Goal: Task Accomplishment & Management: Manage account settings

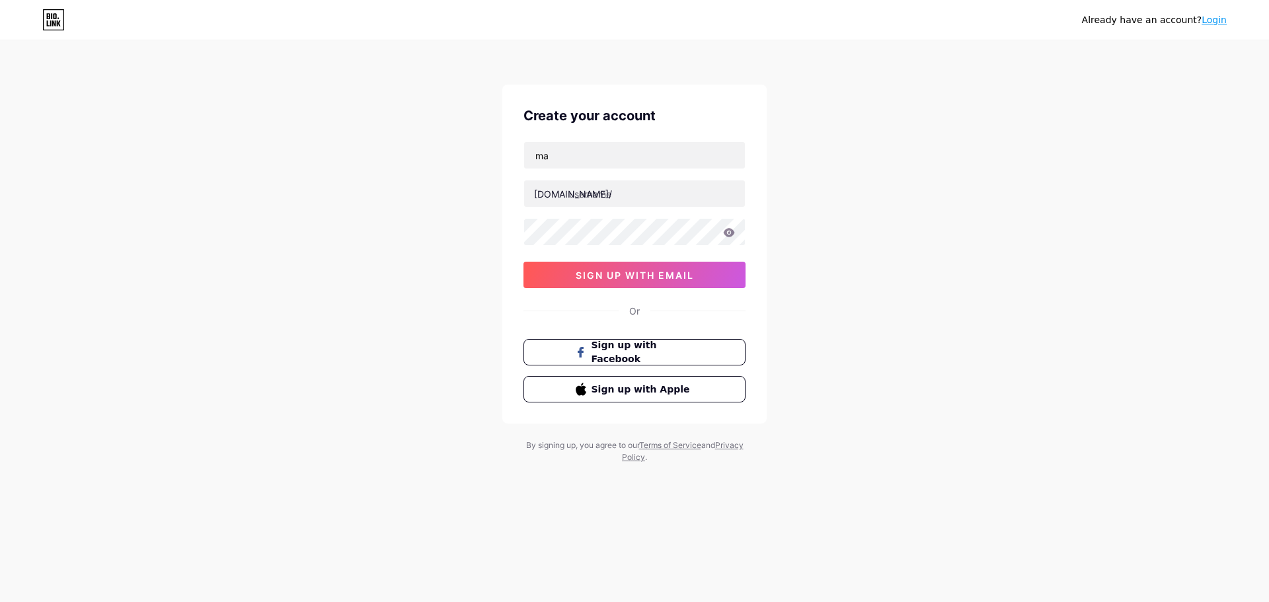
type input "m"
type input "[EMAIL_ADDRESS][DOMAIN_NAME]"
click at [602, 194] on input "text" at bounding box center [634, 193] width 221 height 26
click at [638, 278] on span "sign up with email" at bounding box center [635, 275] width 118 height 11
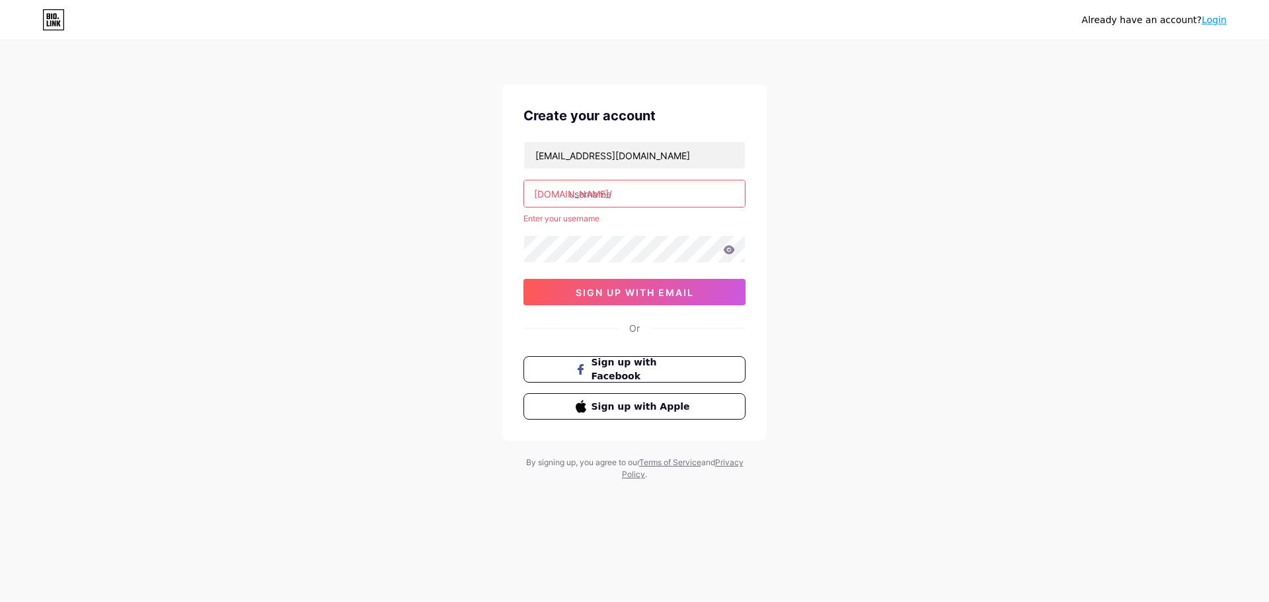
click at [638, 200] on input "text" at bounding box center [634, 193] width 221 height 26
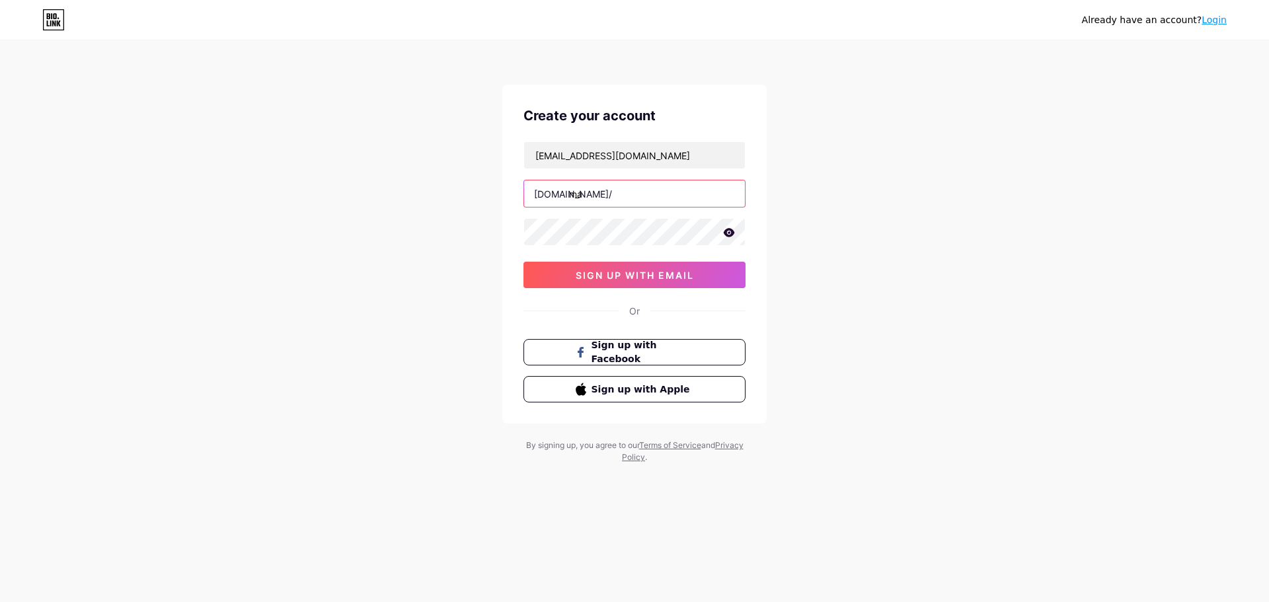
type input "m"
type input "t"
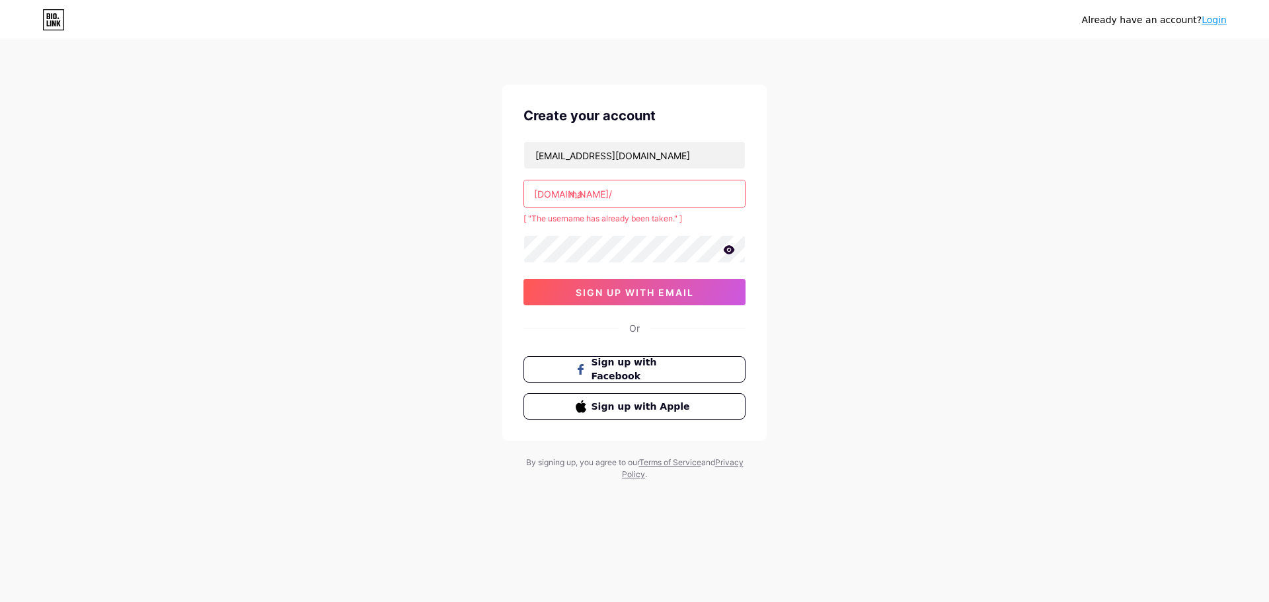
type input "m"
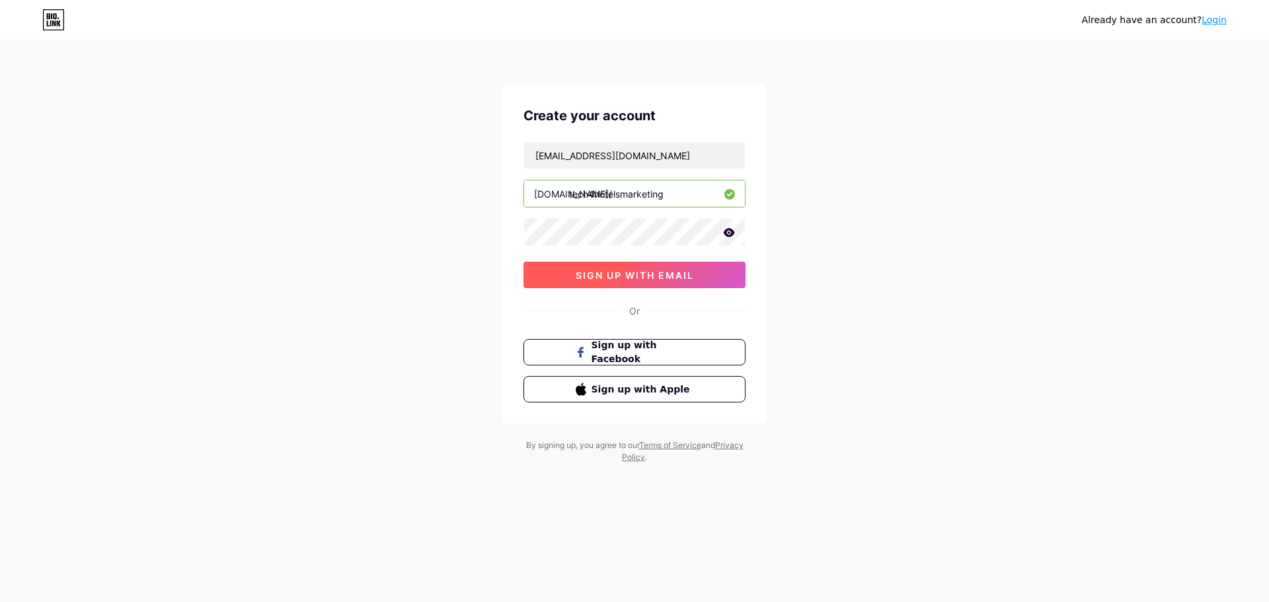
type input "tech4hotelsmarketing"
click at [672, 280] on span "sign up with email" at bounding box center [635, 275] width 118 height 11
click at [524, 219] on div at bounding box center [524, 219] width 0 height 0
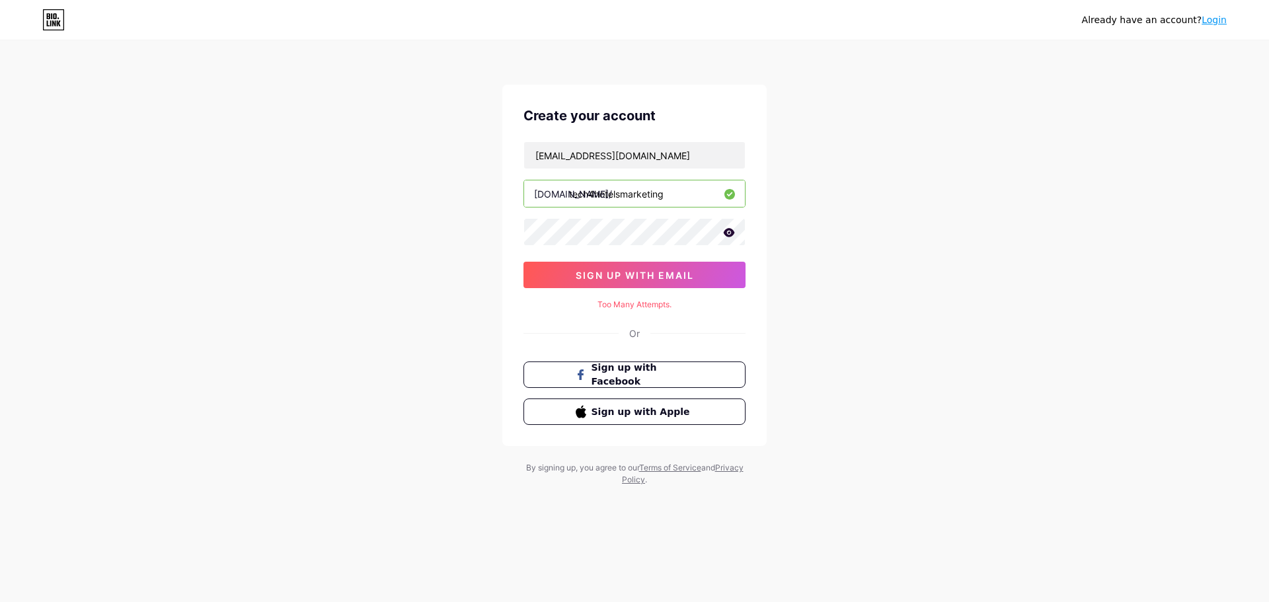
click at [855, 239] on div "Already have an account? Login Create your account rizelle@technology4hotels.co…" at bounding box center [634, 264] width 1269 height 528
click at [686, 275] on span "sign up with email" at bounding box center [635, 275] width 118 height 11
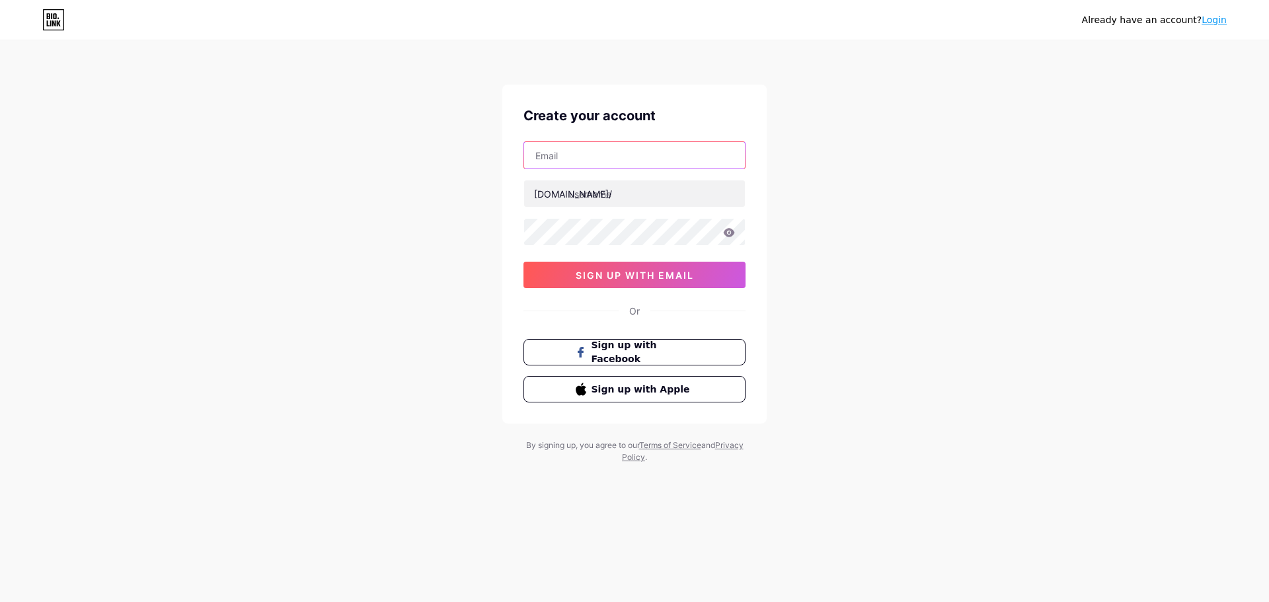
click at [669, 162] on input "text" at bounding box center [634, 155] width 221 height 26
type input "[EMAIL_ADDRESS][DOMAIN_NAME]"
click at [726, 231] on icon at bounding box center [729, 232] width 11 height 9
click at [728, 233] on icon at bounding box center [729, 232] width 11 height 9
click at [906, 272] on div "Already have an account? Login Create your account rizelle@technology4hotels.co…" at bounding box center [634, 253] width 1269 height 506
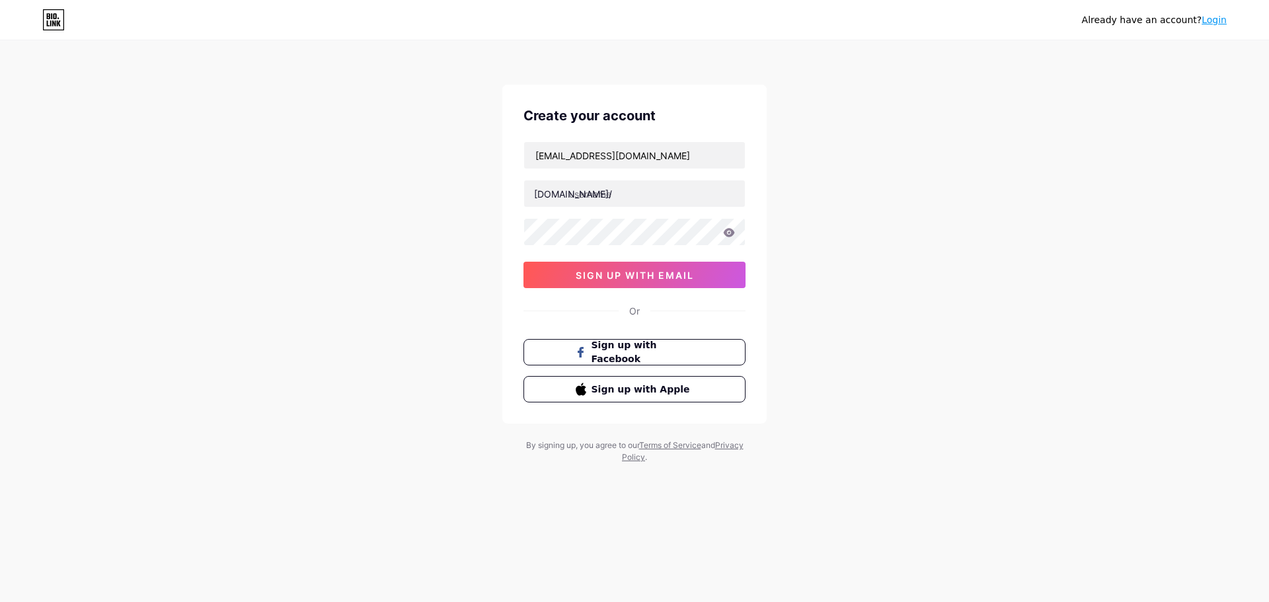
click at [524, 219] on div at bounding box center [524, 219] width 0 height 0
click at [733, 229] on icon at bounding box center [729, 232] width 12 height 9
click at [896, 227] on div "Already have an account? Login Create your account rizelle@technology4hotels.co…" at bounding box center [634, 253] width 1269 height 506
click at [619, 197] on input "text" at bounding box center [634, 193] width 221 height 26
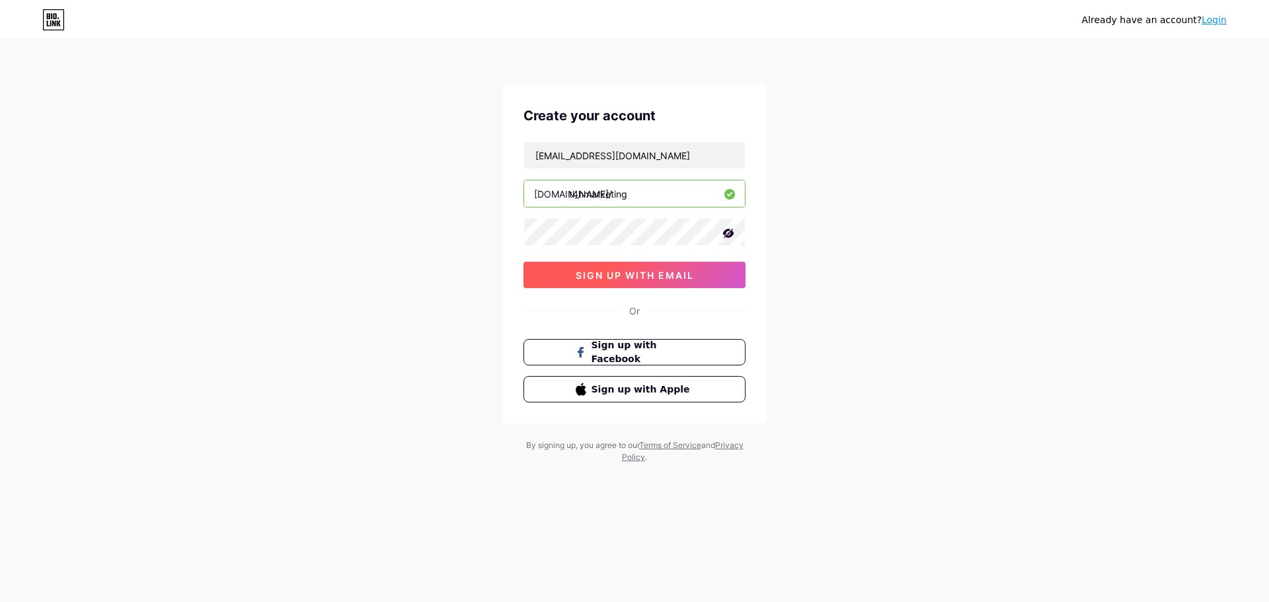
type input "t4hmarketing"
click at [662, 280] on span "sign up with email" at bounding box center [635, 275] width 118 height 11
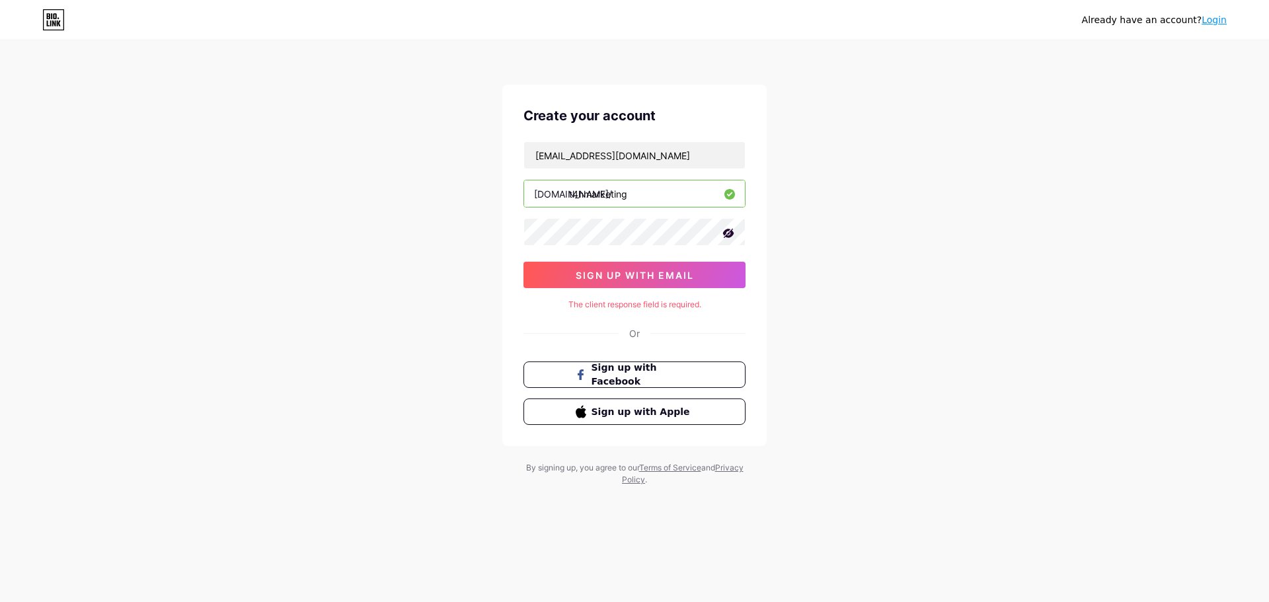
click at [733, 236] on icon at bounding box center [728, 233] width 13 height 13
click at [705, 265] on button "sign up with email" at bounding box center [634, 275] width 222 height 26
click at [662, 272] on span "sign up with email" at bounding box center [635, 275] width 118 height 11
click at [849, 359] on div "Already have an account? Login Create your account rizelle@technology4hotels.co…" at bounding box center [634, 264] width 1269 height 528
click at [52, 14] on icon at bounding box center [53, 19] width 22 height 21
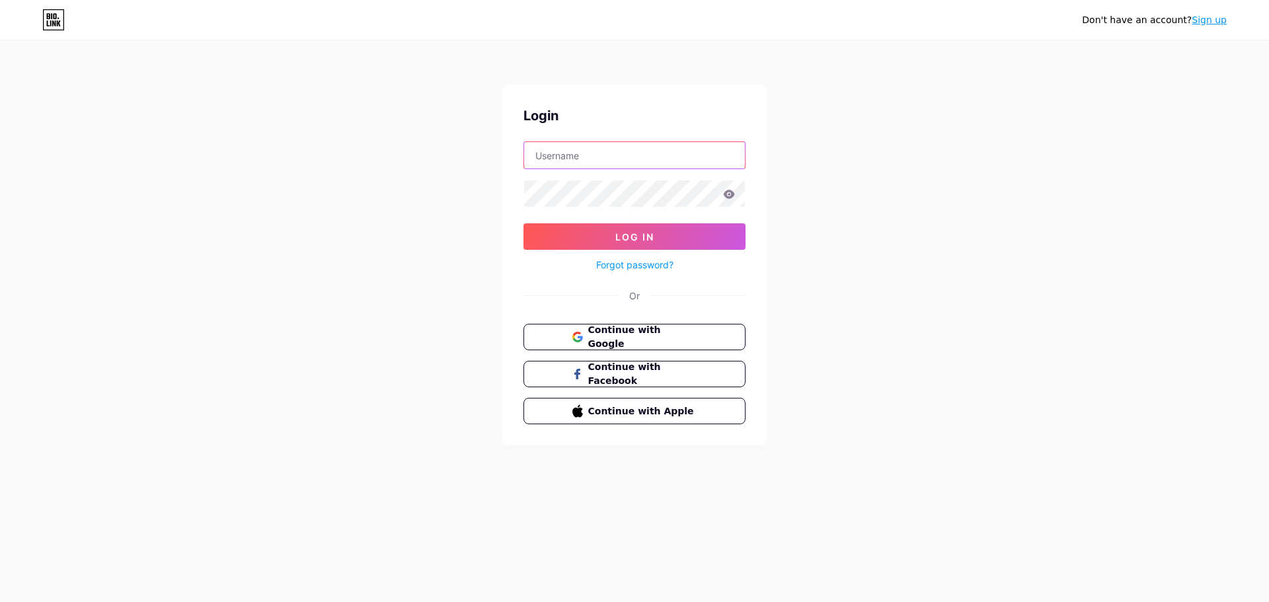
click at [614, 153] on input "text" at bounding box center [634, 155] width 221 height 26
type input "[EMAIL_ADDRESS][DOMAIN_NAME]"
click at [603, 229] on button "Log In" at bounding box center [634, 236] width 222 height 26
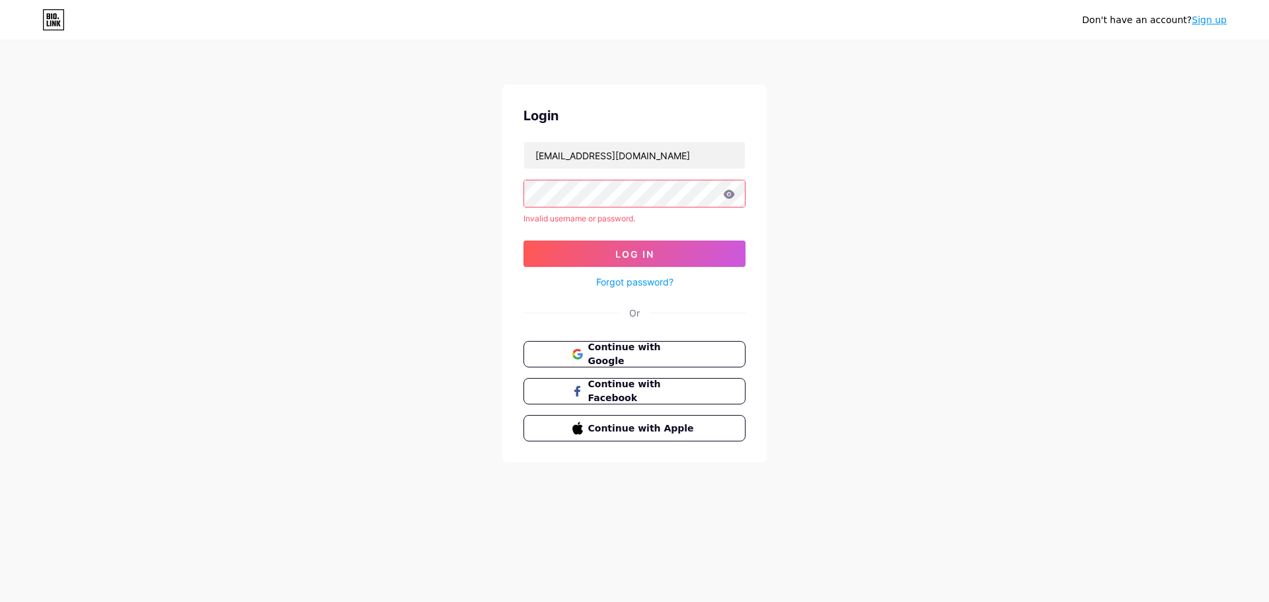
click at [636, 278] on link "Forgot password?" at bounding box center [634, 282] width 77 height 14
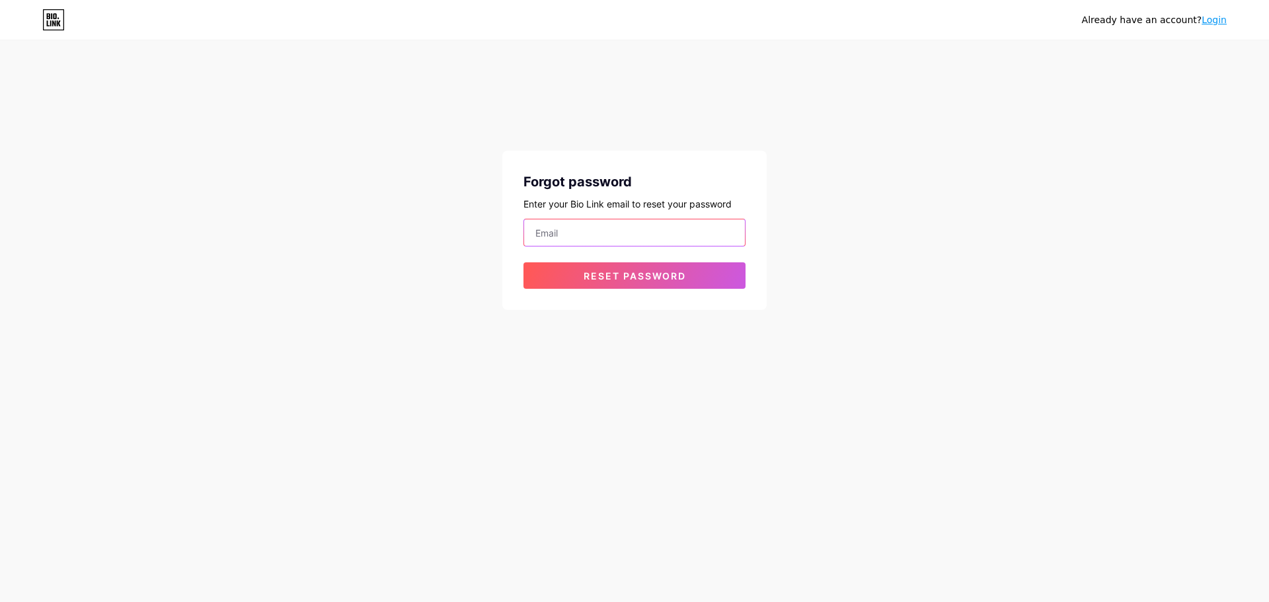
click at [603, 237] on input "email" at bounding box center [634, 232] width 221 height 26
type input "[EMAIL_ADDRESS][DOMAIN_NAME]"
click at [600, 279] on span "Reset password" at bounding box center [635, 275] width 102 height 11
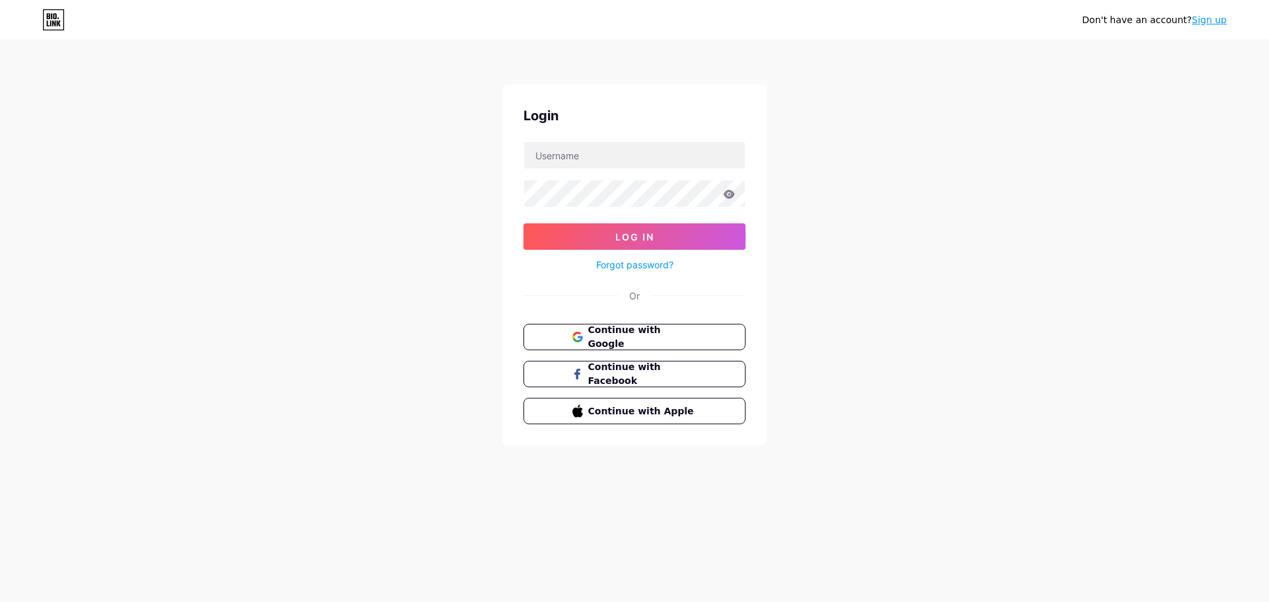
click at [1213, 20] on link "Sign up" at bounding box center [1209, 20] width 35 height 11
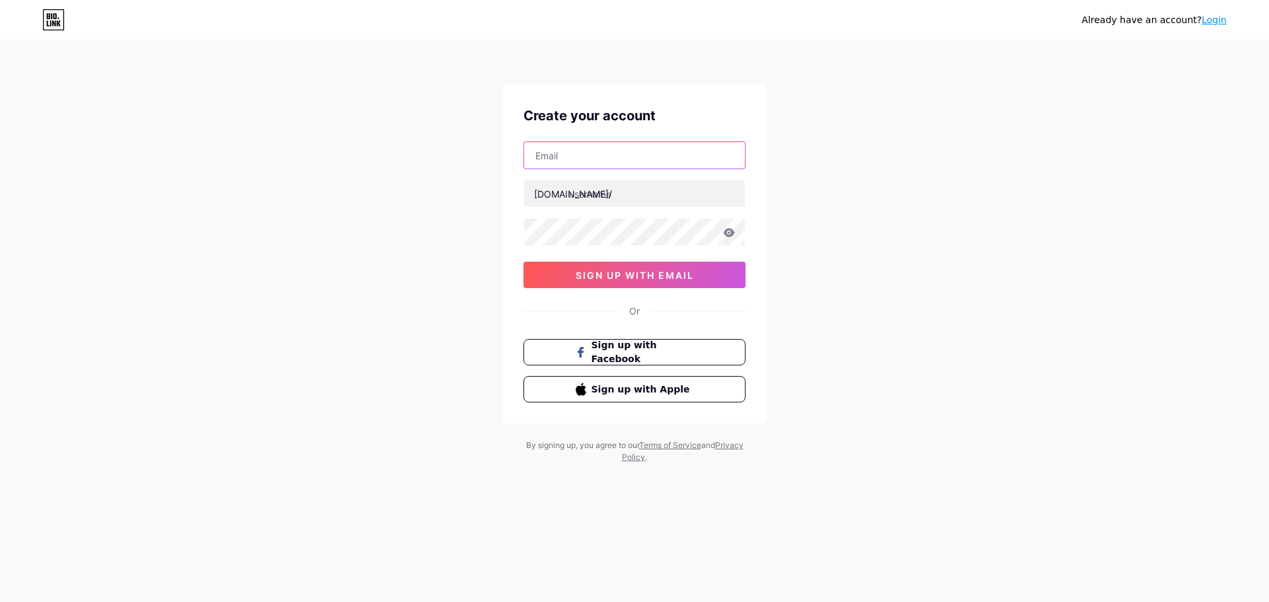
click at [562, 159] on input "text" at bounding box center [634, 155] width 221 height 26
type input "[EMAIL_ADDRESS][DOMAIN_NAME]"
click at [597, 192] on input "text" at bounding box center [634, 193] width 221 height 26
type input "t4hmarketing"
click at [731, 235] on icon at bounding box center [729, 232] width 11 height 9
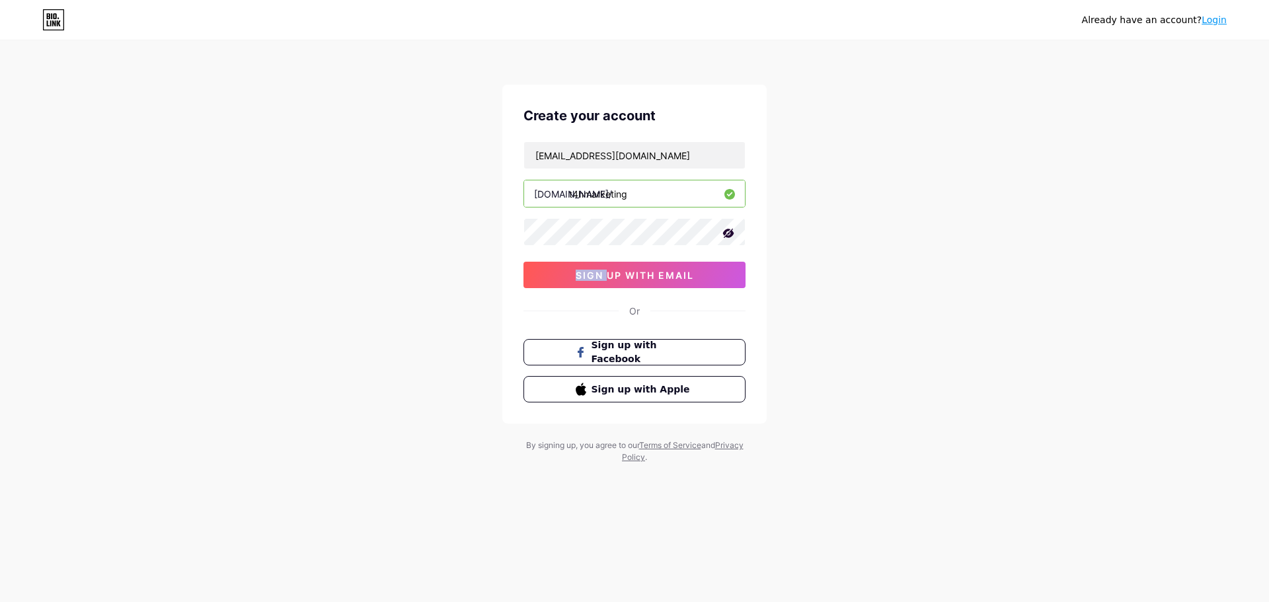
click at [731, 234] on icon at bounding box center [728, 233] width 11 height 9
click at [732, 233] on icon at bounding box center [729, 232] width 11 height 9
click at [732, 233] on icon at bounding box center [728, 233] width 11 height 9
click at [705, 271] on button "sign up with email" at bounding box center [634, 275] width 222 height 26
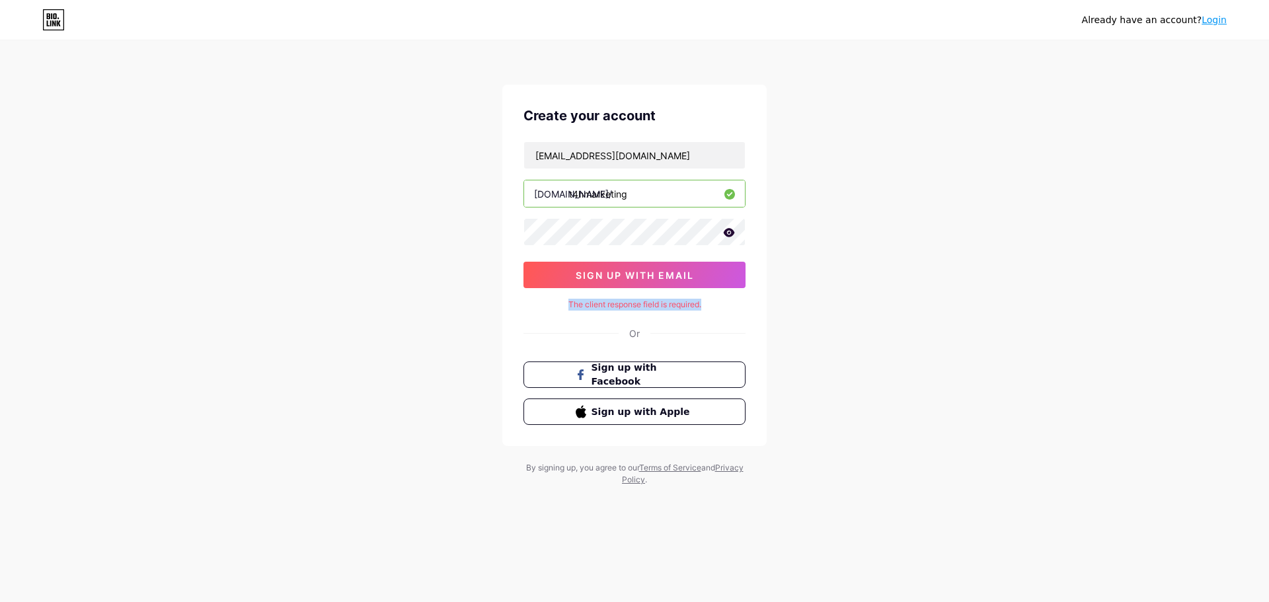
drag, startPoint x: 705, startPoint y: 306, endPoint x: 444, endPoint y: 307, distance: 261.1
click at [444, 307] on div "Already have an account? Login Create your account rizelle@technology4hotels.co…" at bounding box center [634, 264] width 1269 height 528
click at [794, 460] on div "Already have an account? Login Create your account rizelle@technology4hotels.co…" at bounding box center [634, 264] width 1269 height 528
click at [1211, 23] on link "Login" at bounding box center [1214, 20] width 25 height 11
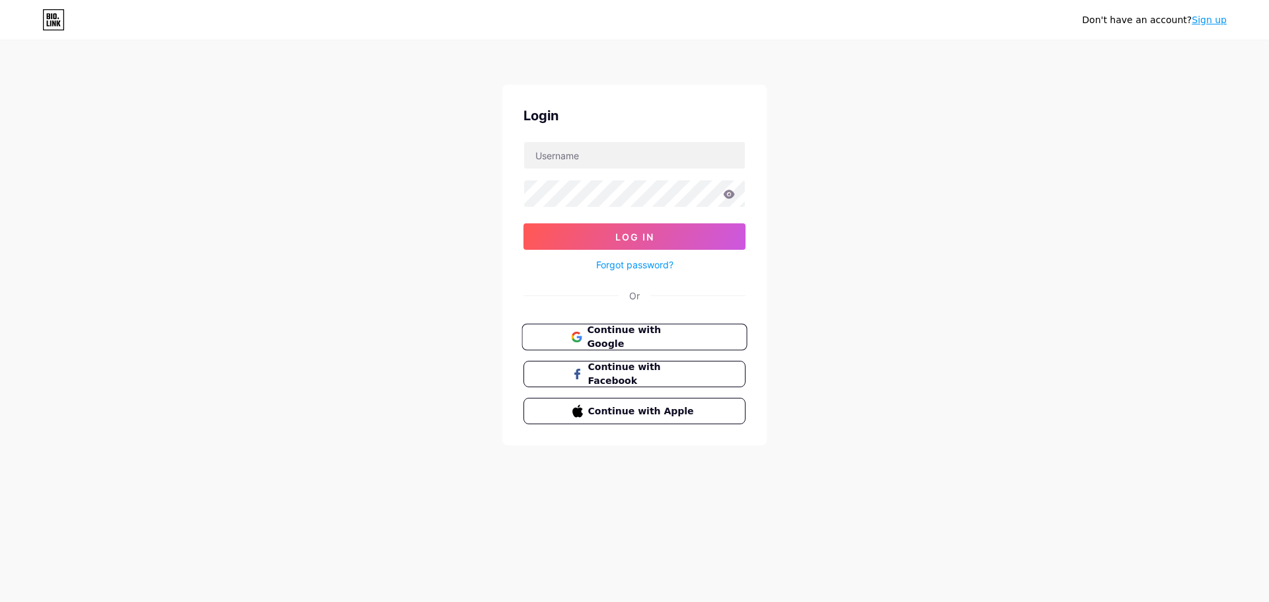
click at [660, 350] on button "Continue with Google" at bounding box center [633, 337] width 225 height 27
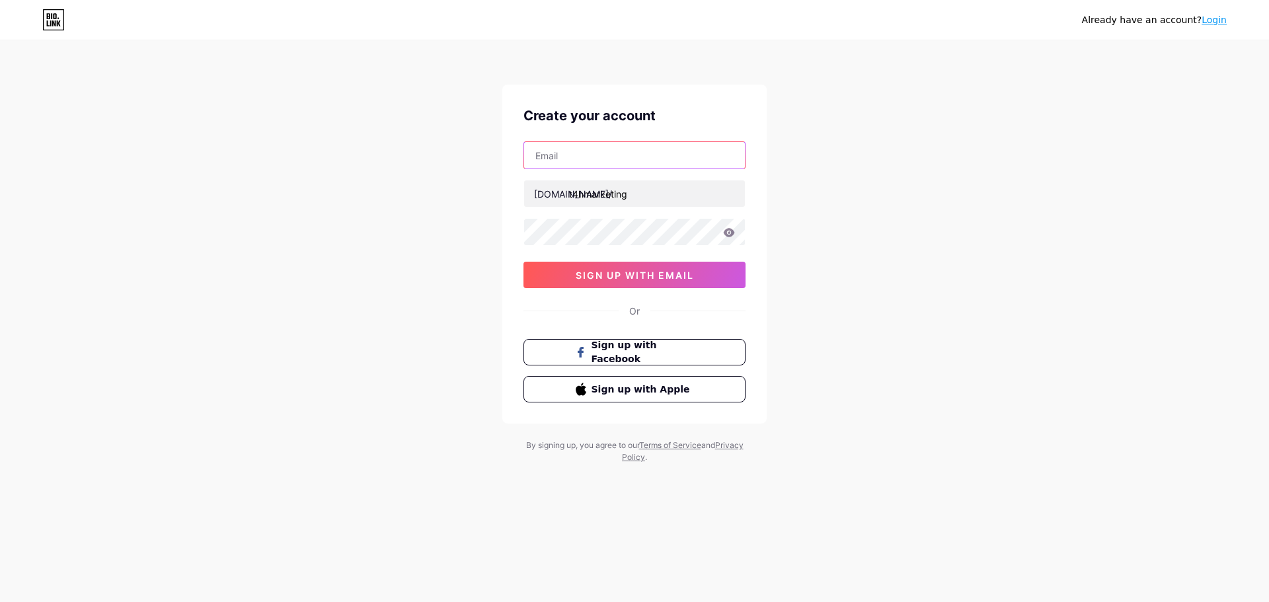
click at [607, 157] on input "text" at bounding box center [634, 155] width 221 height 26
type input "[EMAIL_ADDRESS][DOMAIN_NAME]"
click at [929, 291] on div "Already have an account? Login Create your account [EMAIL_ADDRESS][DOMAIN_NAME]…" at bounding box center [634, 253] width 1269 height 506
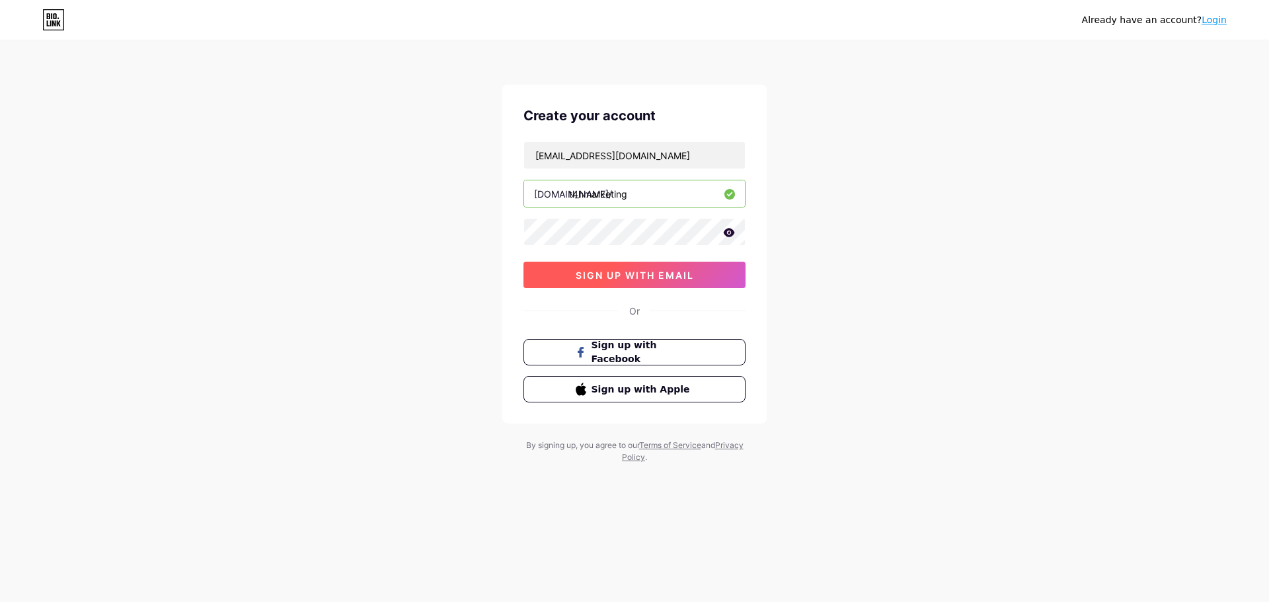
click at [670, 266] on button "sign up with email" at bounding box center [634, 275] width 222 height 26
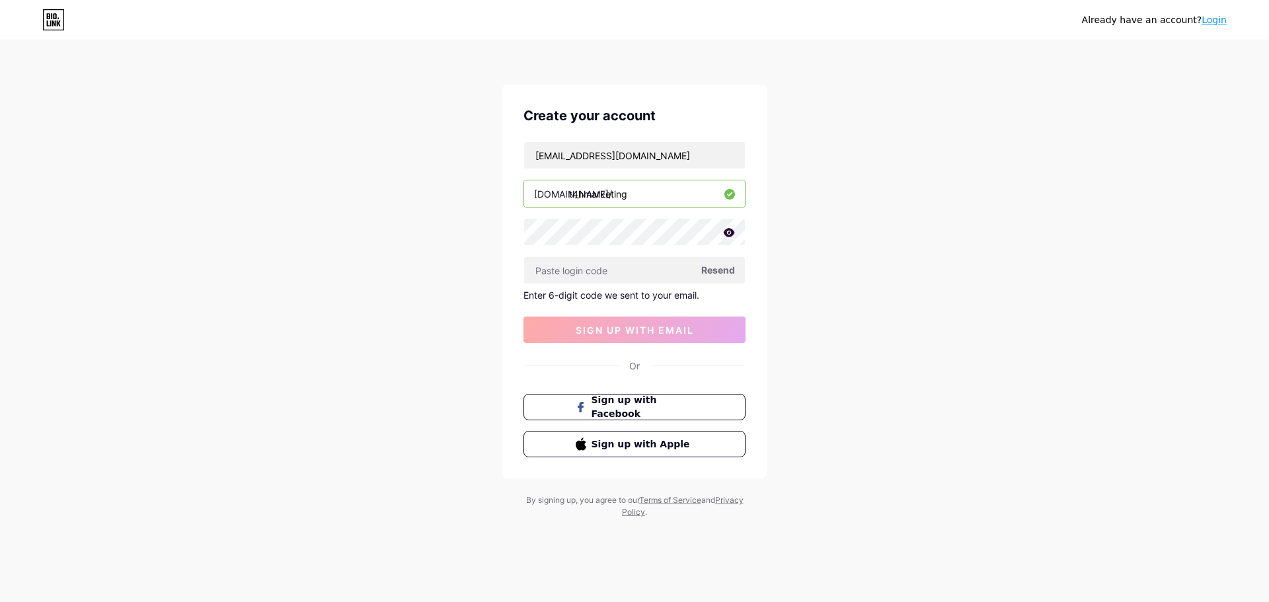
click at [711, 270] on span "Resend" at bounding box center [718, 270] width 34 height 14
paste input "985376"
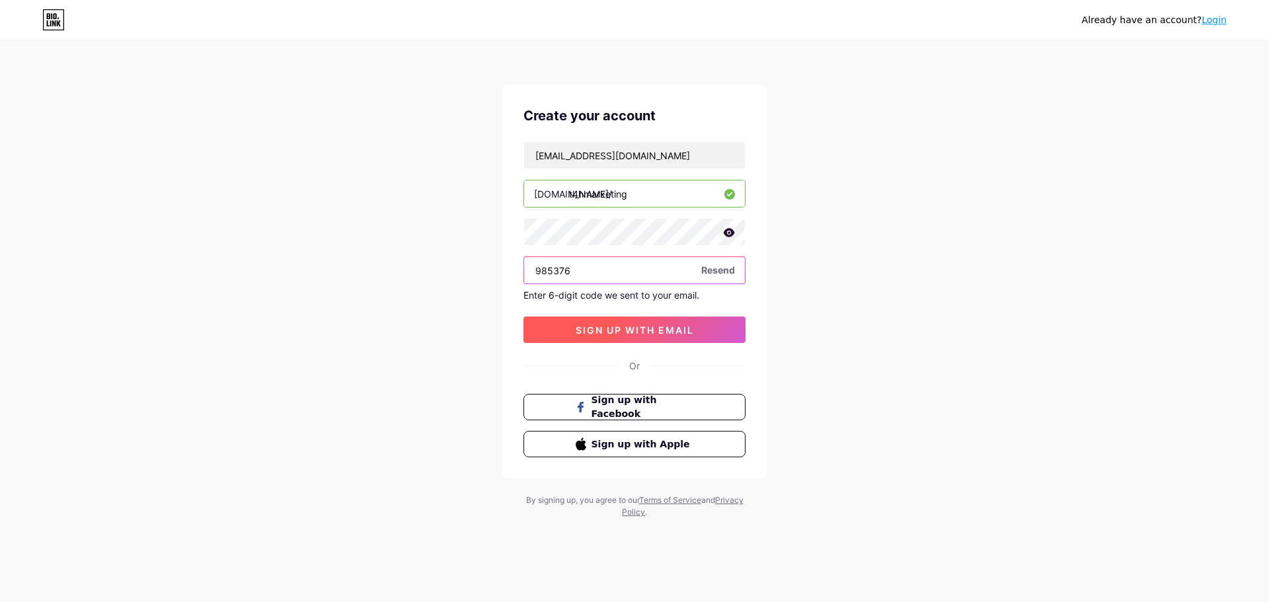
type input "985376"
click at [669, 325] on span "sign up with email" at bounding box center [635, 330] width 118 height 11
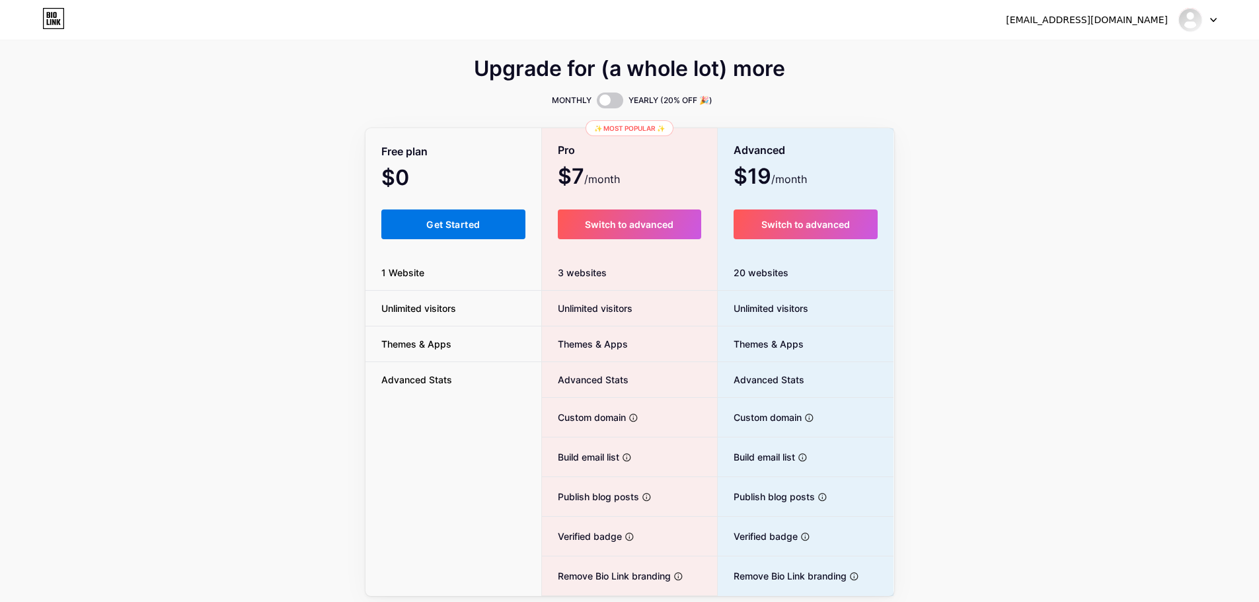
click at [430, 219] on span "Get Started" at bounding box center [453, 224] width 54 height 11
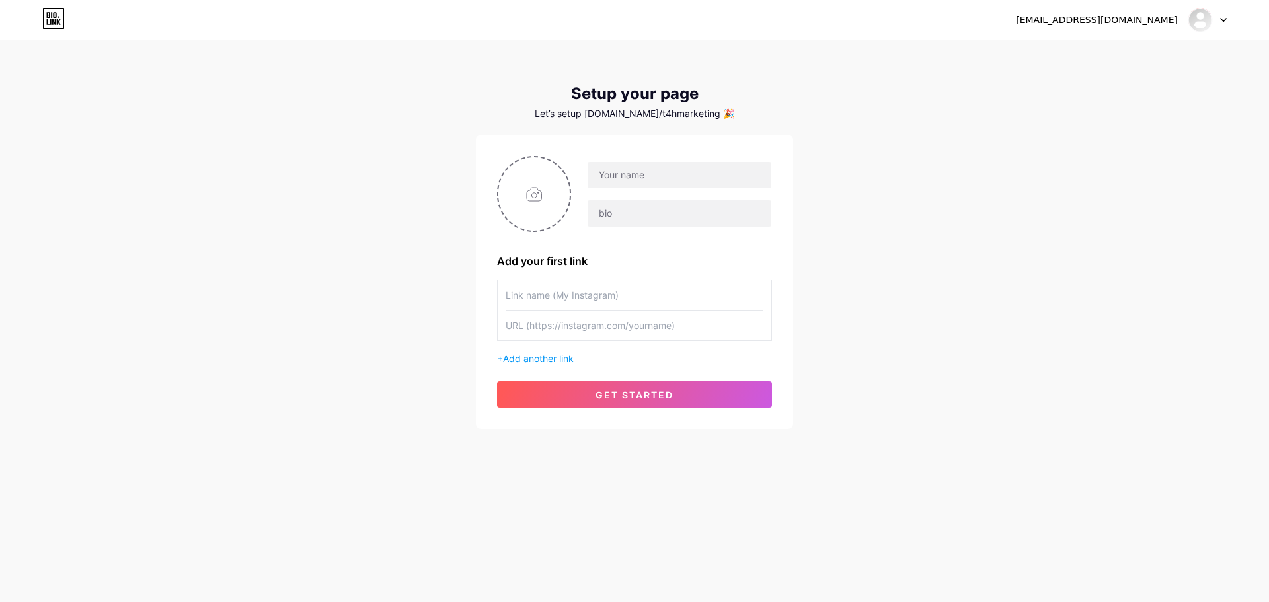
click at [540, 361] on span "Add another link" at bounding box center [538, 358] width 71 height 11
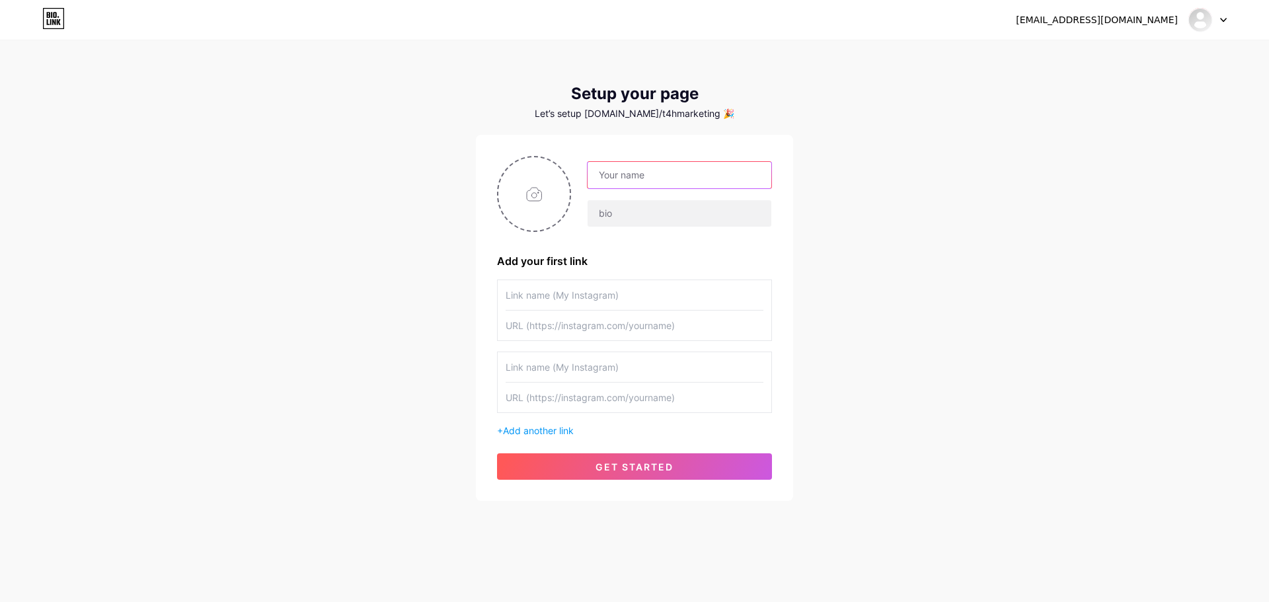
click at [642, 182] on input "text" at bounding box center [680, 175] width 184 height 26
click at [531, 194] on input "file" at bounding box center [533, 193] width 71 height 73
click at [641, 115] on div "Let’s setup bio.link/t4hmarketing 🎉" at bounding box center [634, 113] width 317 height 11
click at [892, 226] on div "rizelle@technology4hotels.com.au Dashboard Logout Setup your page Let’s setup b…" at bounding box center [634, 271] width 1269 height 543
click at [1221, 22] on div at bounding box center [1207, 20] width 38 height 24
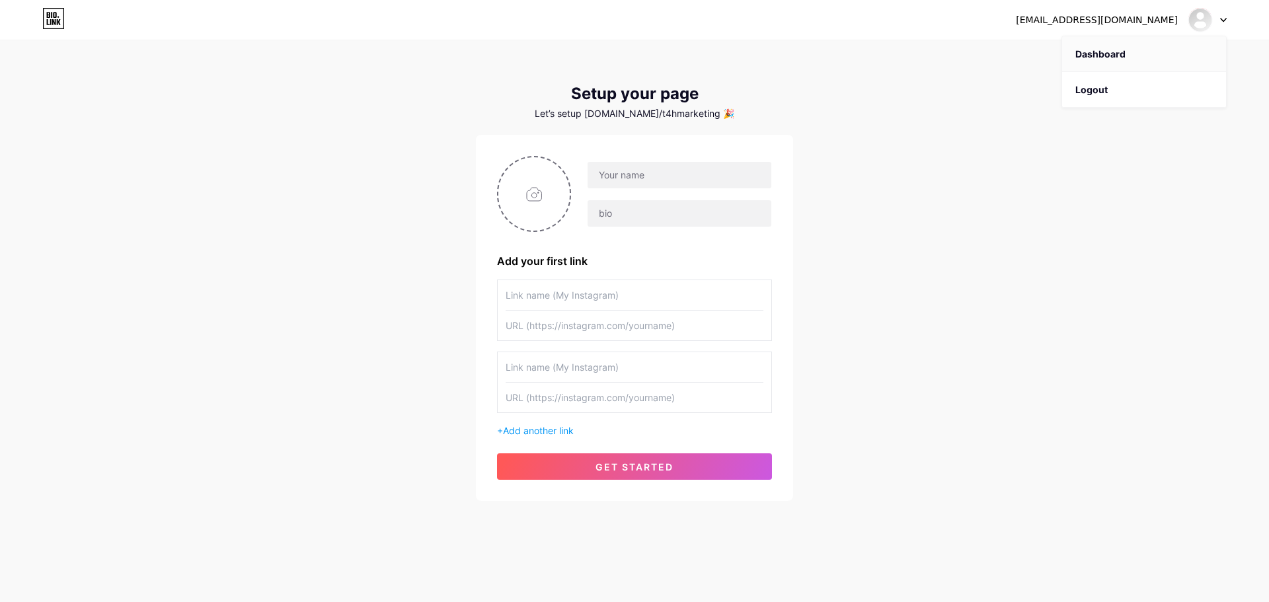
click at [1126, 51] on link "Dashboard" at bounding box center [1144, 54] width 164 height 36
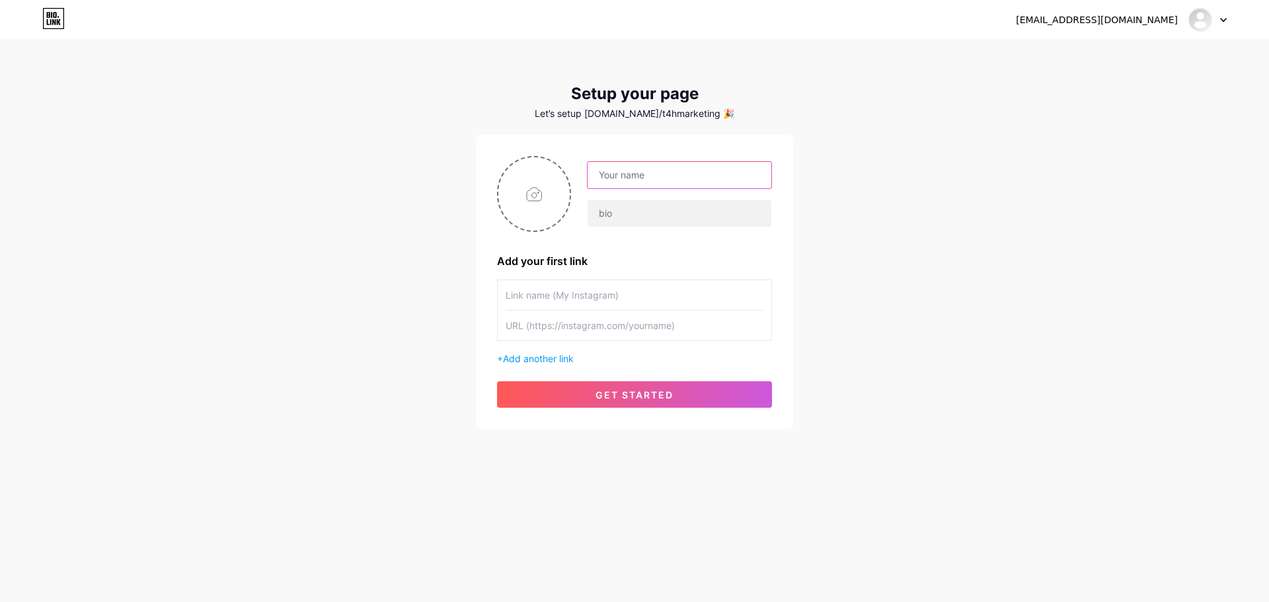
click at [647, 176] on input "text" at bounding box center [680, 175] width 184 height 26
click at [661, 110] on div "Let’s setup bio.link/t4hmarketing 🎉" at bounding box center [634, 113] width 317 height 11
click at [639, 114] on div "Let’s setup bio.link/t4hmarketing 🎉" at bounding box center [634, 113] width 317 height 11
click at [1221, 25] on div at bounding box center [1207, 20] width 38 height 24
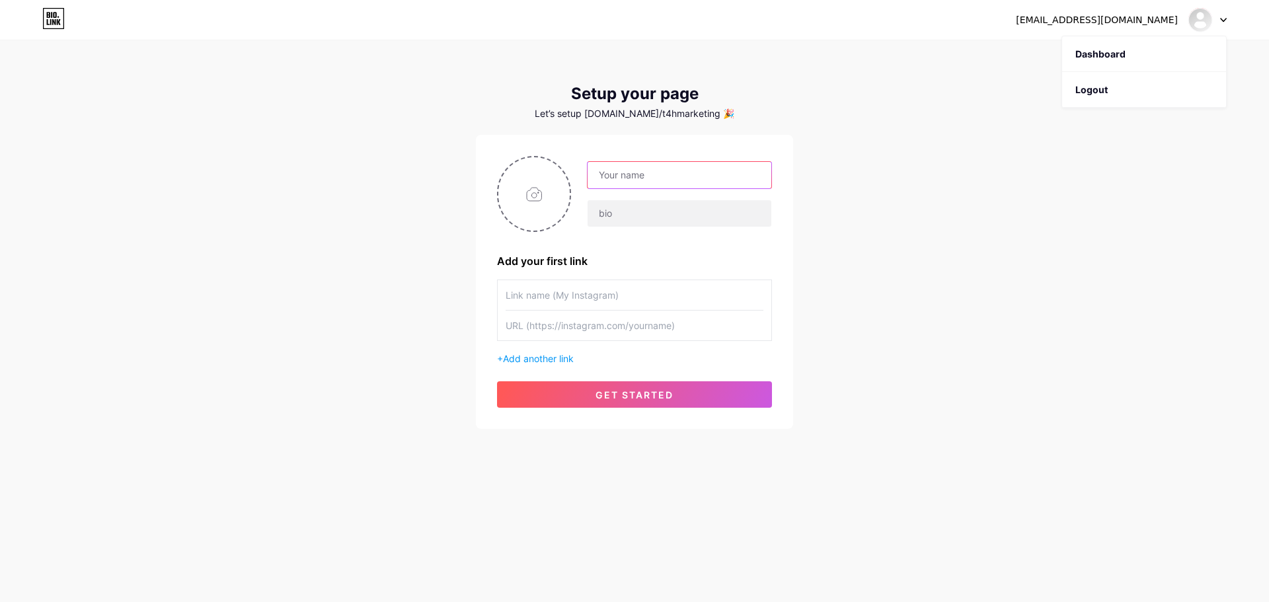
click at [666, 178] on input "text" at bounding box center [680, 175] width 184 height 26
type input "5 Star Weekly Briefing"
click at [526, 202] on input "file" at bounding box center [533, 193] width 71 height 73
type input "C:\fakepath\5 Star Weekly Briefing Podcast Art.jpg"
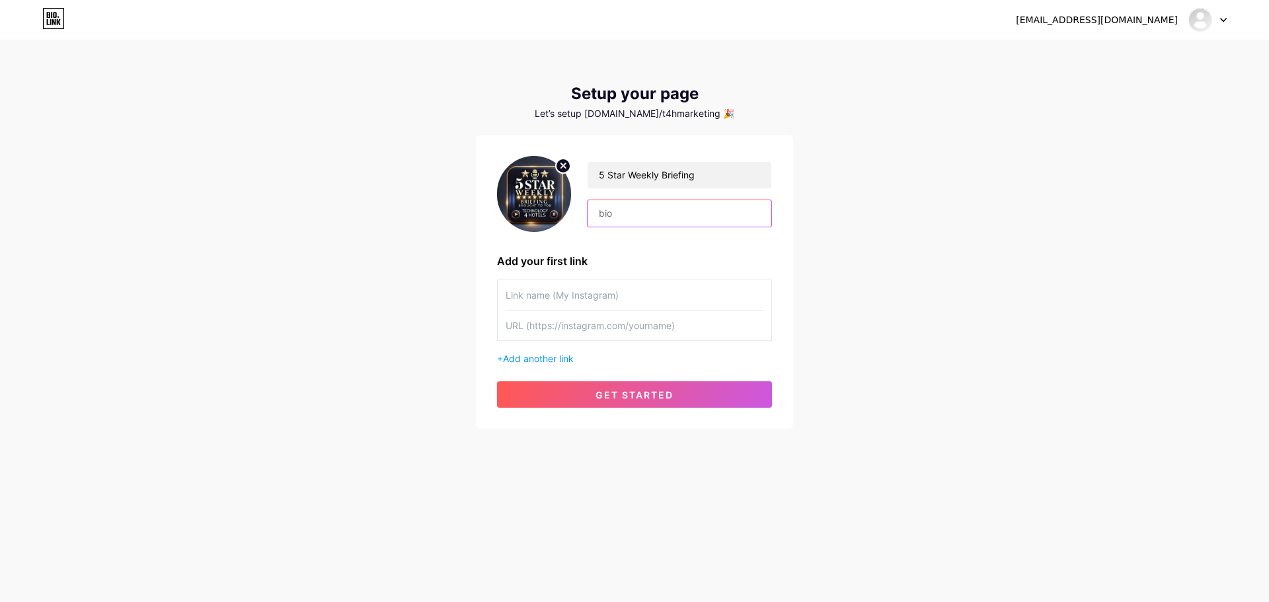
click at [660, 219] on input "text" at bounding box center [680, 213] width 184 height 26
type input "5"
click at [626, 297] on input "text" at bounding box center [635, 295] width 258 height 30
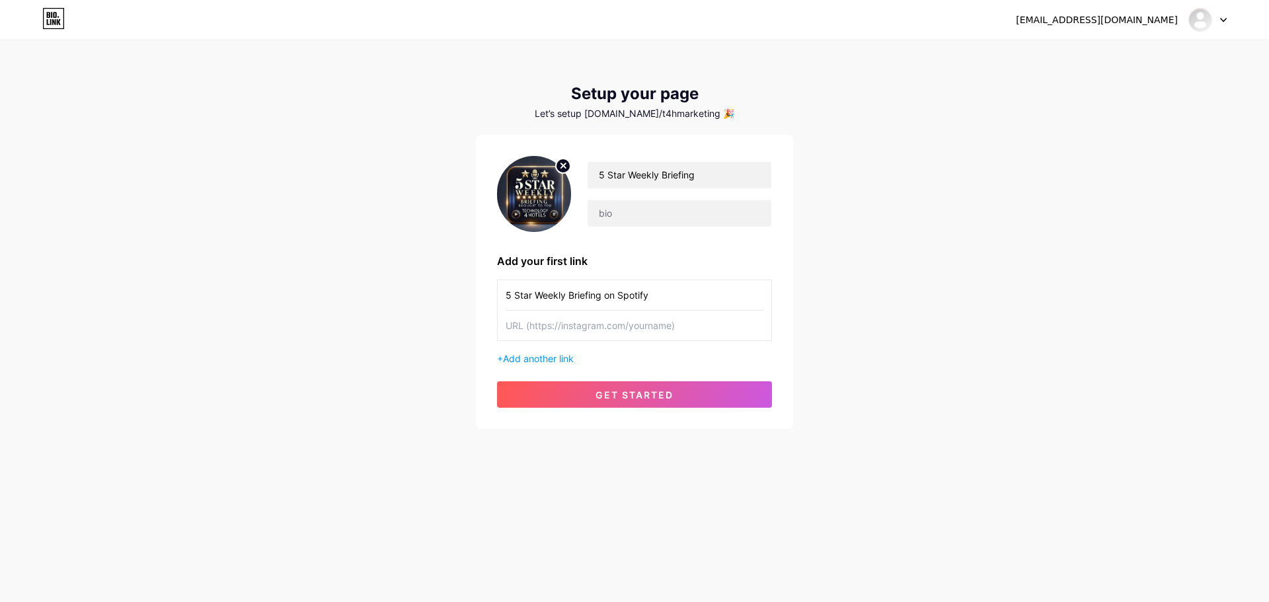
type input "5 Star Weekly Briefing on Spotify"
click at [608, 333] on input "text" at bounding box center [635, 326] width 258 height 30
paste input "[URL][DOMAIN_NAME]"
type input "[URL][DOMAIN_NAME]"
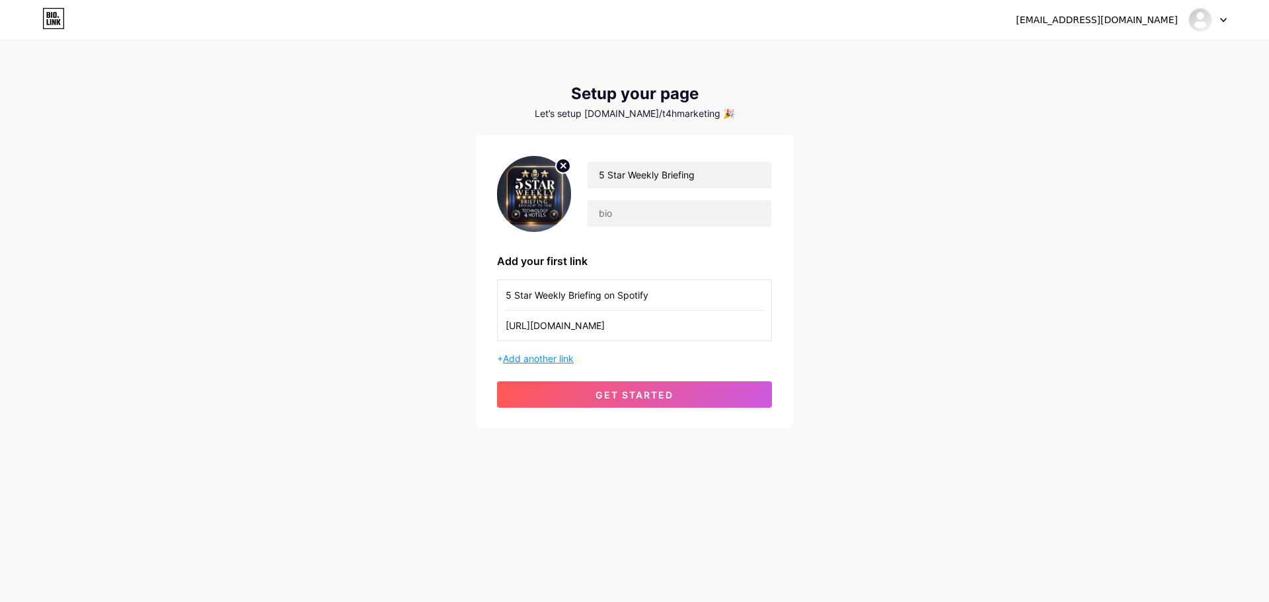
click at [537, 360] on span "Add another link" at bounding box center [538, 358] width 71 height 11
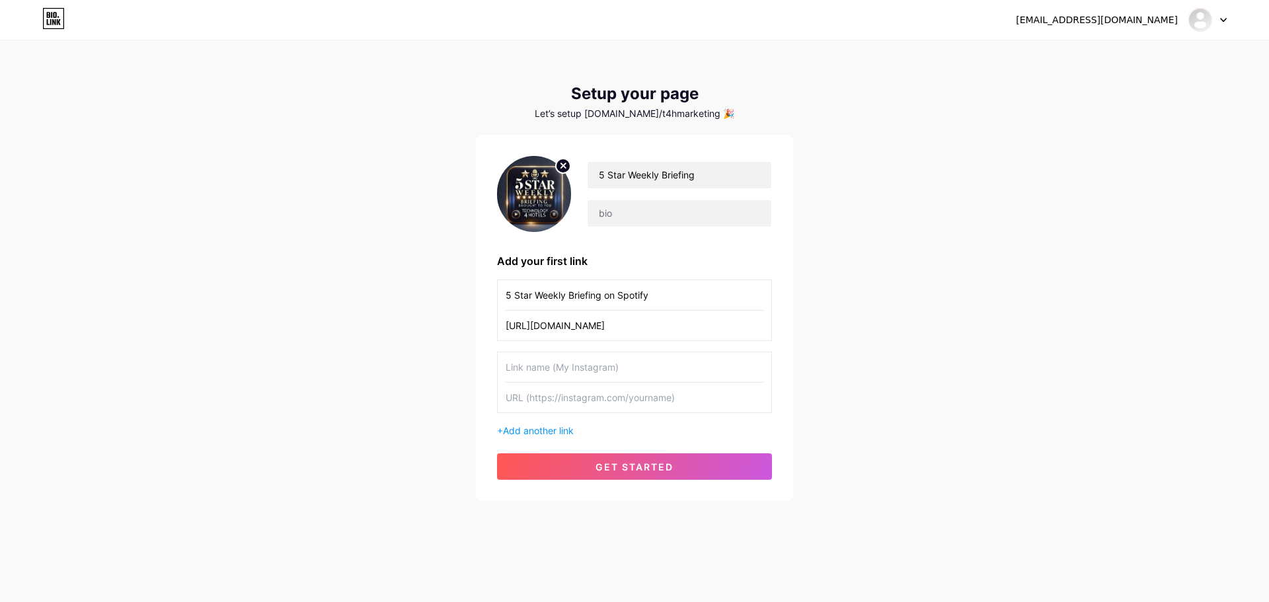
click at [611, 357] on input "text" at bounding box center [635, 367] width 258 height 30
type input "5 Star Weekly Briefing on Apple Podcasts"
paste input "[URL][DOMAIN_NAME]"
type input "[URL][DOMAIN_NAME]"
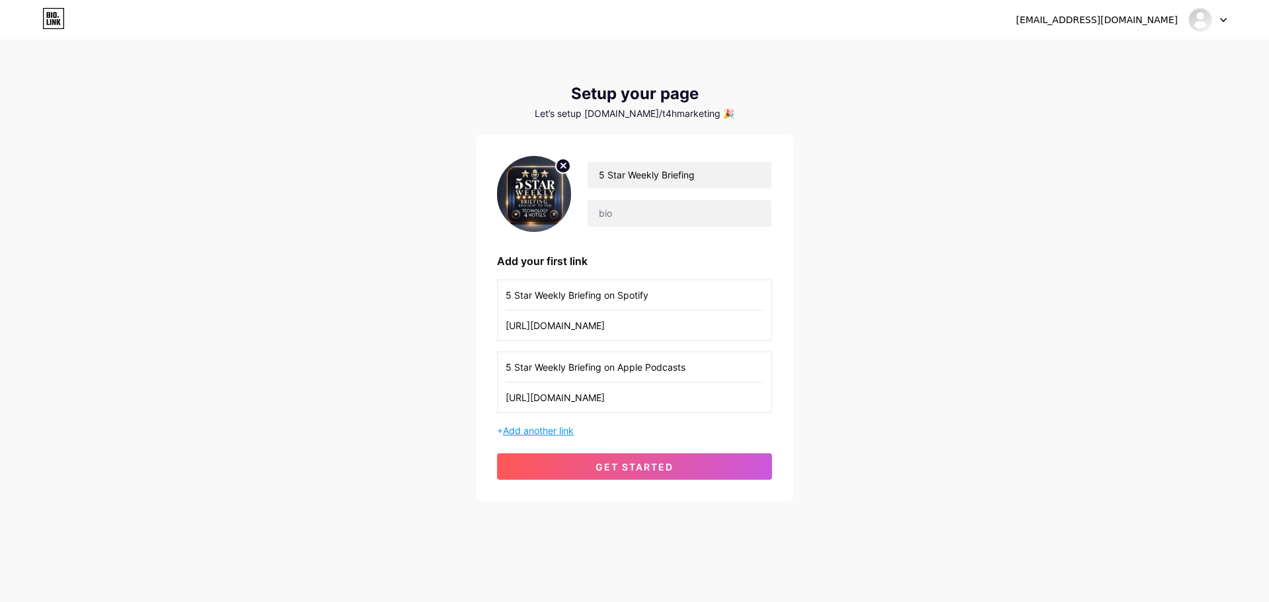
click at [555, 428] on span "Add another link" at bounding box center [538, 430] width 71 height 11
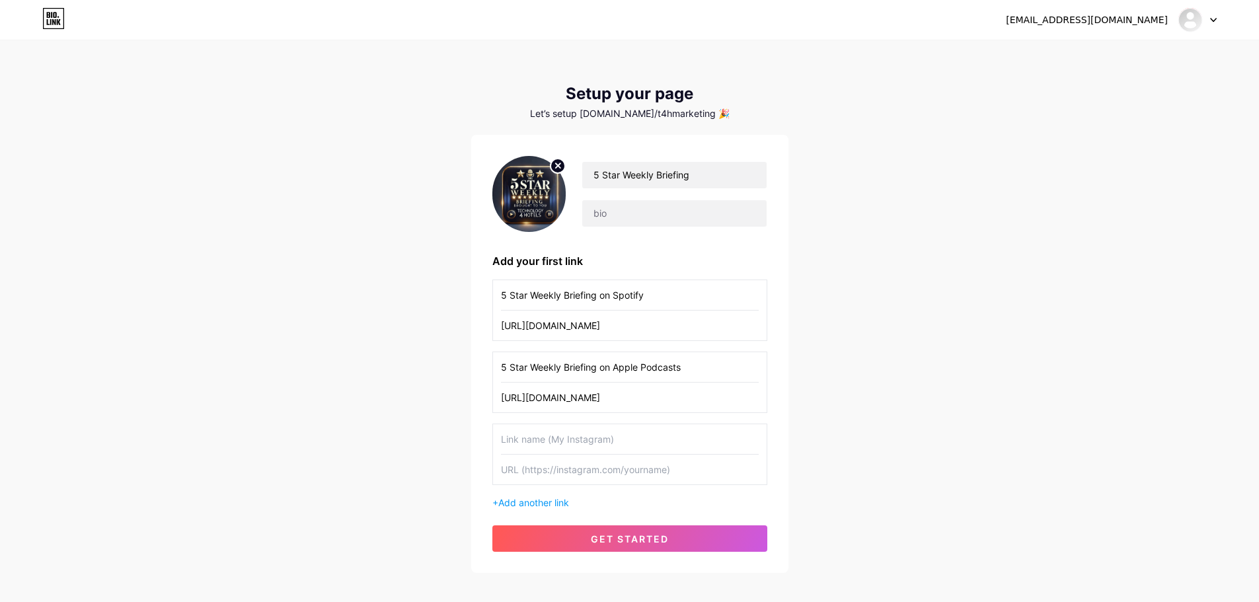
drag, startPoint x: 703, startPoint y: 373, endPoint x: 488, endPoint y: 370, distance: 214.2
click at [488, 370] on div "5 Star Weekly Briefing Add your first link 5 Star Weekly Briefing on Spotify ht…" at bounding box center [629, 354] width 317 height 438
paste input "[URL][DOMAIN_NAME]"
type input "5 Star Weekly Briefing on Apple Podcasts"
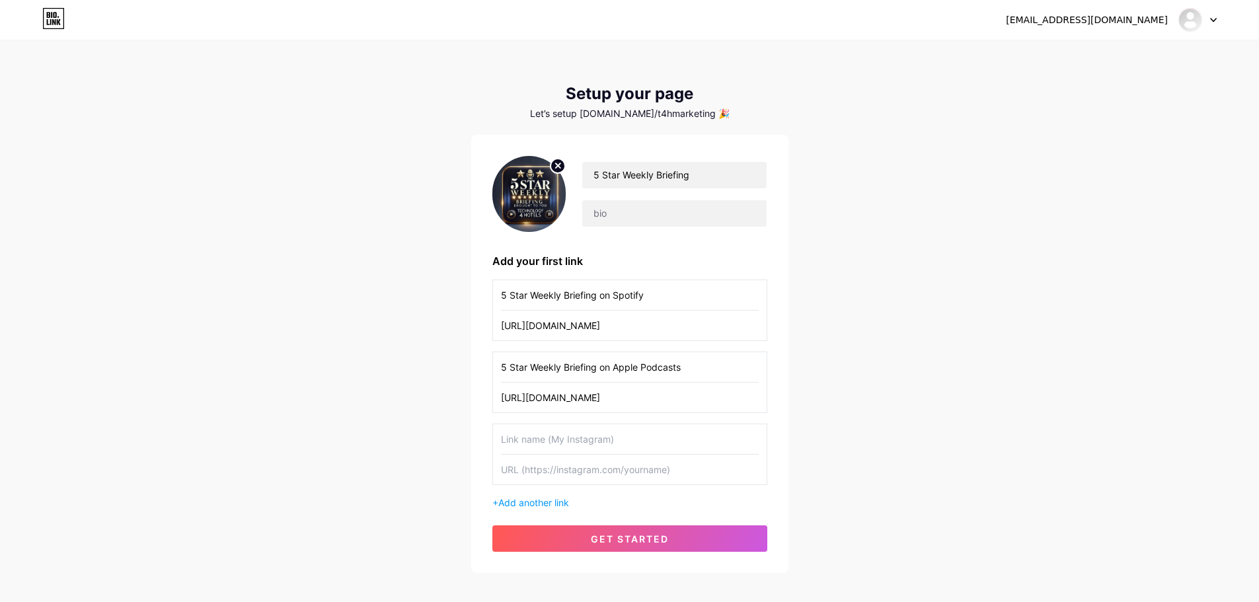
scroll to position [0, 0]
click at [580, 447] on input "text" at bounding box center [630, 439] width 258 height 30
paste input "5 Star Weekly Briefing on Apple Podcasts"
drag, startPoint x: 705, startPoint y: 443, endPoint x: 644, endPoint y: 438, distance: 60.4
click at [615, 441] on input "5 Star Weekly Briefing on Apple Podcasts" at bounding box center [630, 439] width 258 height 30
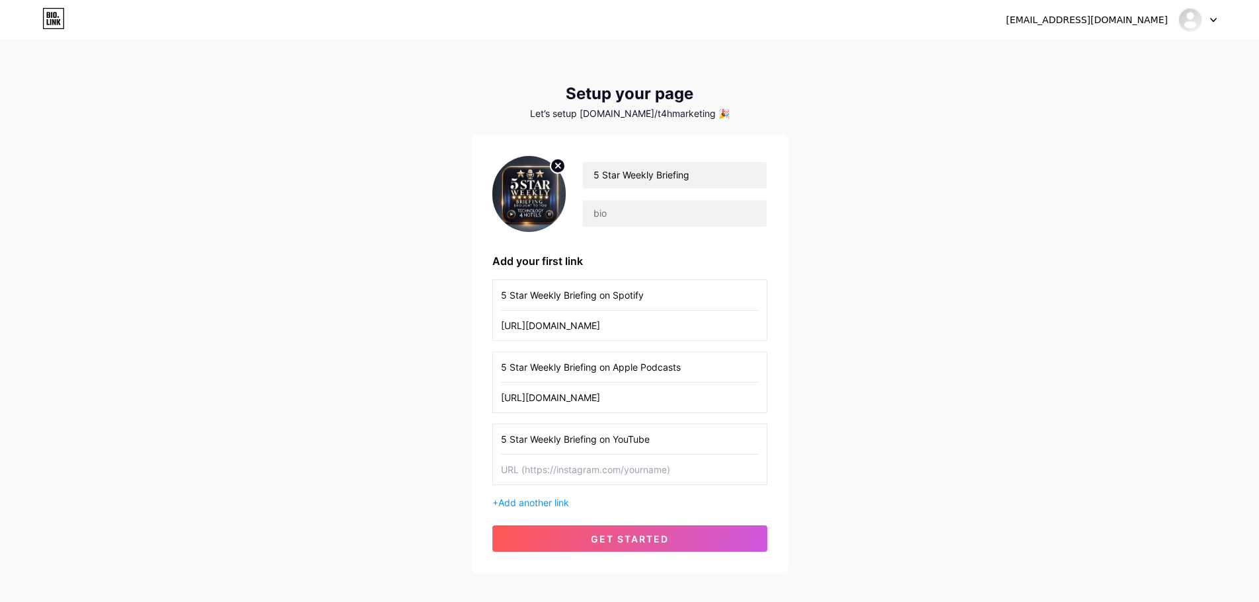
type input "5 Star Weekly Briefing on YouTube"
click at [576, 473] on input "text" at bounding box center [630, 470] width 258 height 30
paste input "[URL][DOMAIN_NAME]"
type input "[URL][DOMAIN_NAME]"
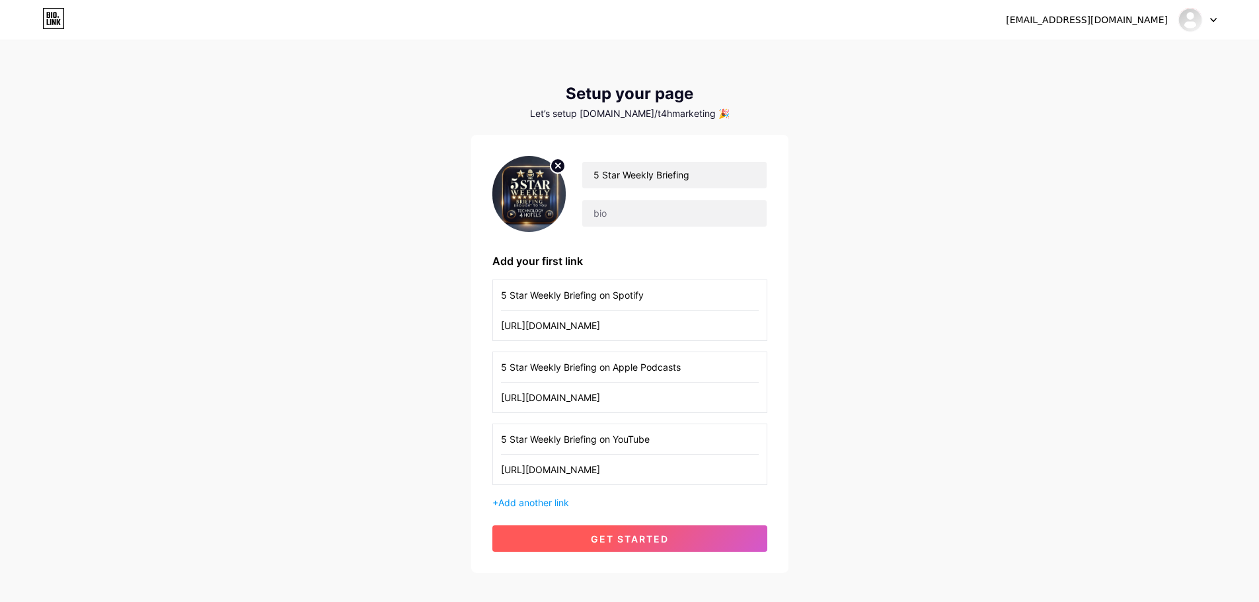
click at [604, 543] on span "get started" at bounding box center [630, 538] width 78 height 11
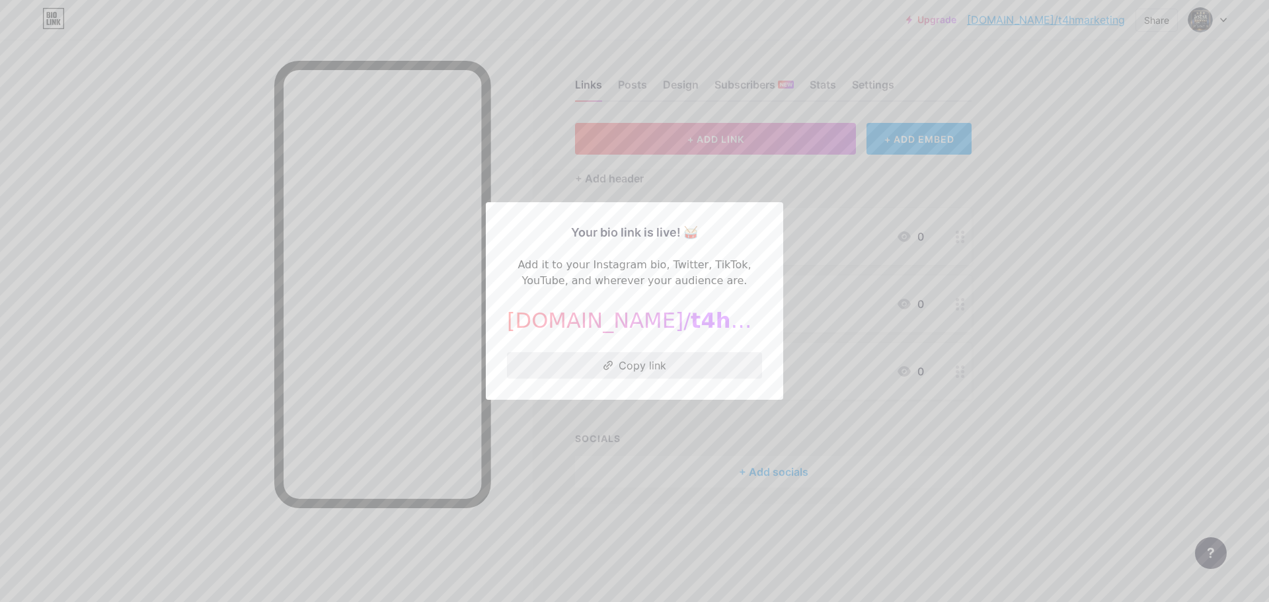
click at [629, 359] on button "Copy link" at bounding box center [634, 365] width 255 height 26
click at [836, 282] on div at bounding box center [634, 301] width 1269 height 602
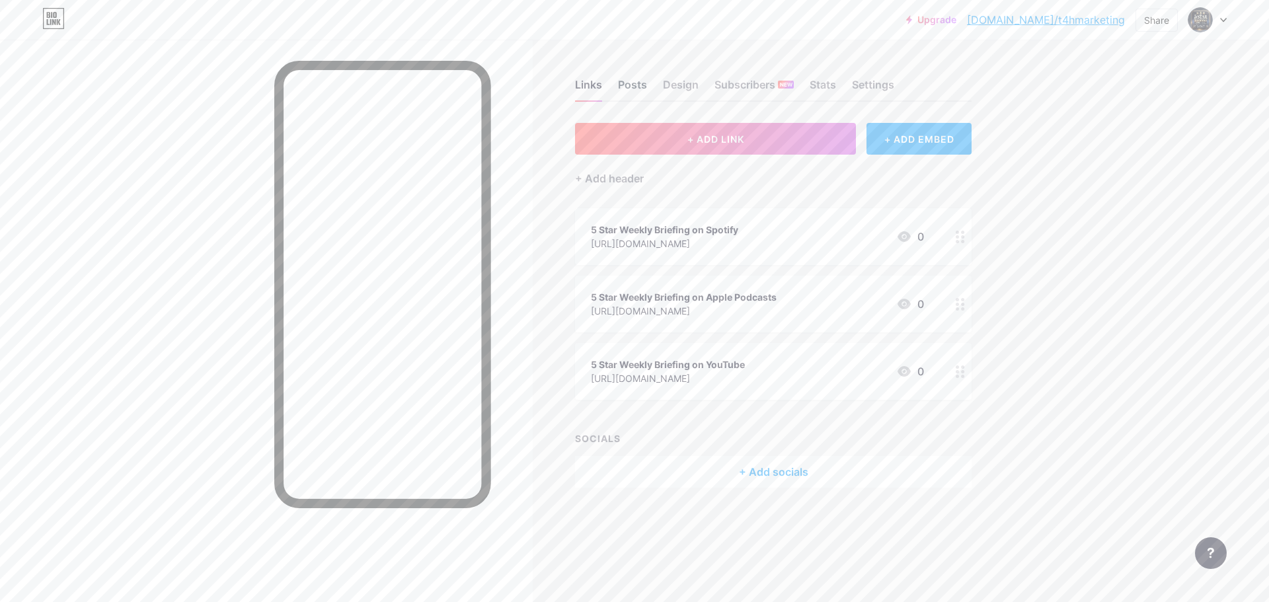
click at [640, 83] on div "Posts" at bounding box center [632, 89] width 29 height 24
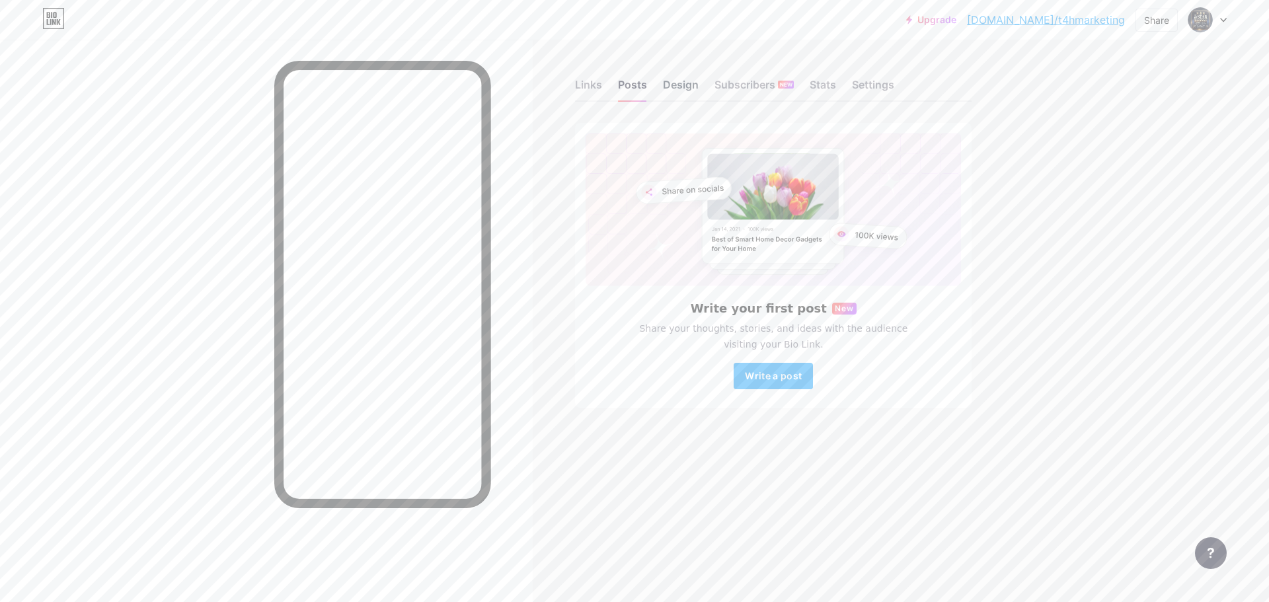
click at [687, 84] on div "Design" at bounding box center [681, 89] width 36 height 24
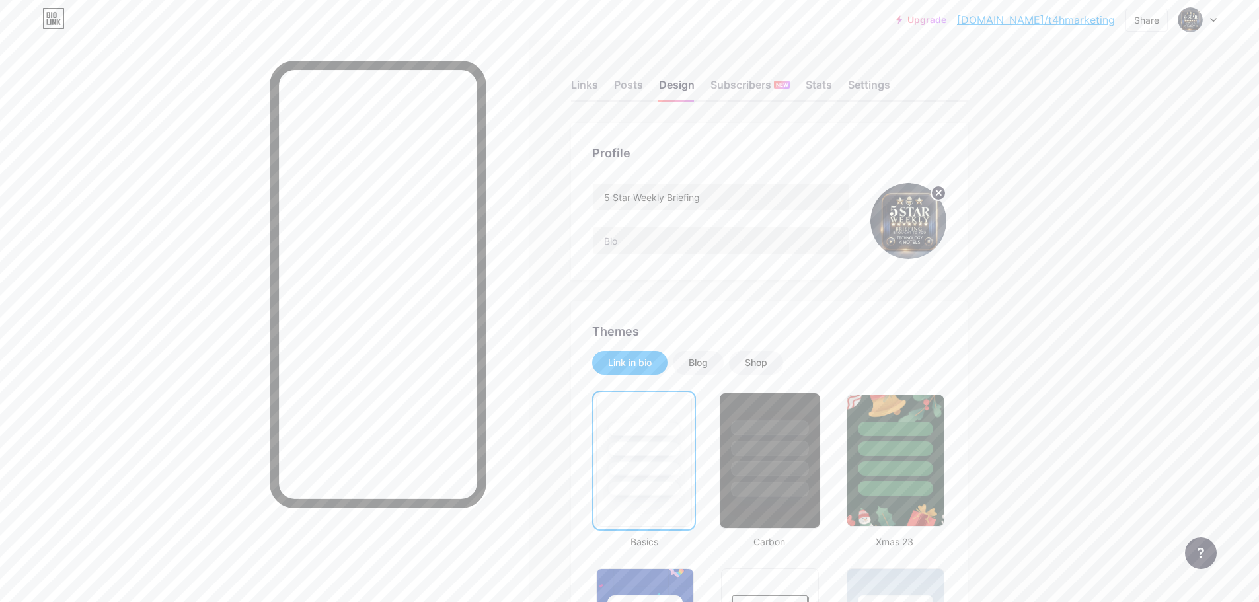
click at [753, 472] on div at bounding box center [770, 468] width 77 height 15
click at [828, 88] on div "Stats" at bounding box center [819, 89] width 26 height 24
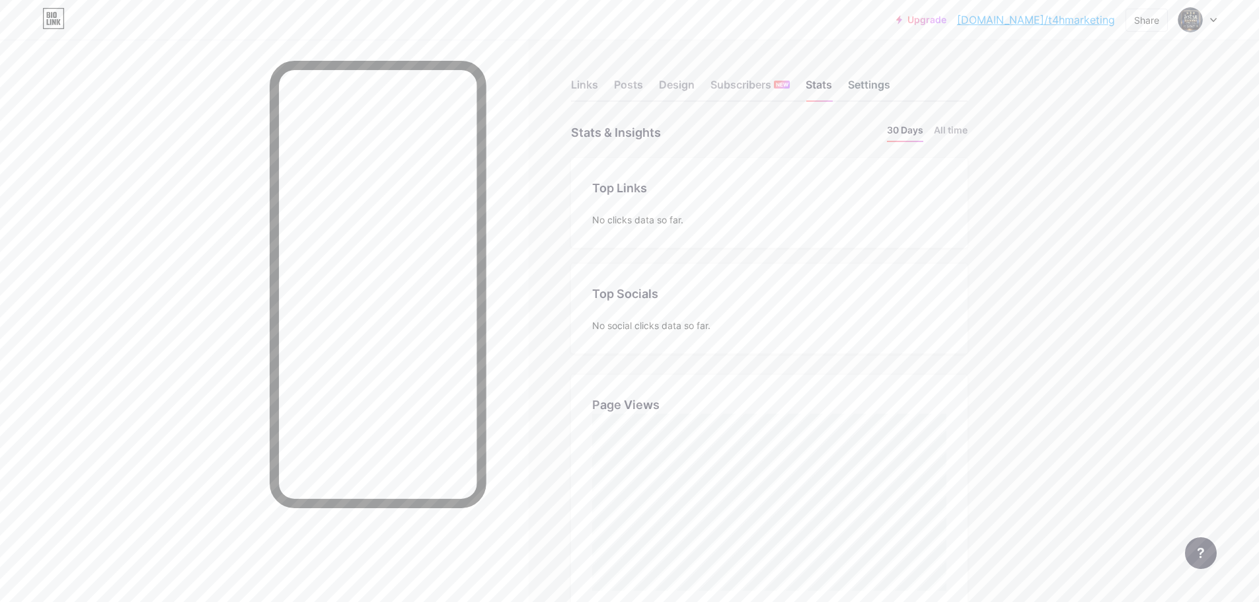
scroll to position [602, 1259]
click at [866, 87] on div "Settings" at bounding box center [869, 89] width 42 height 24
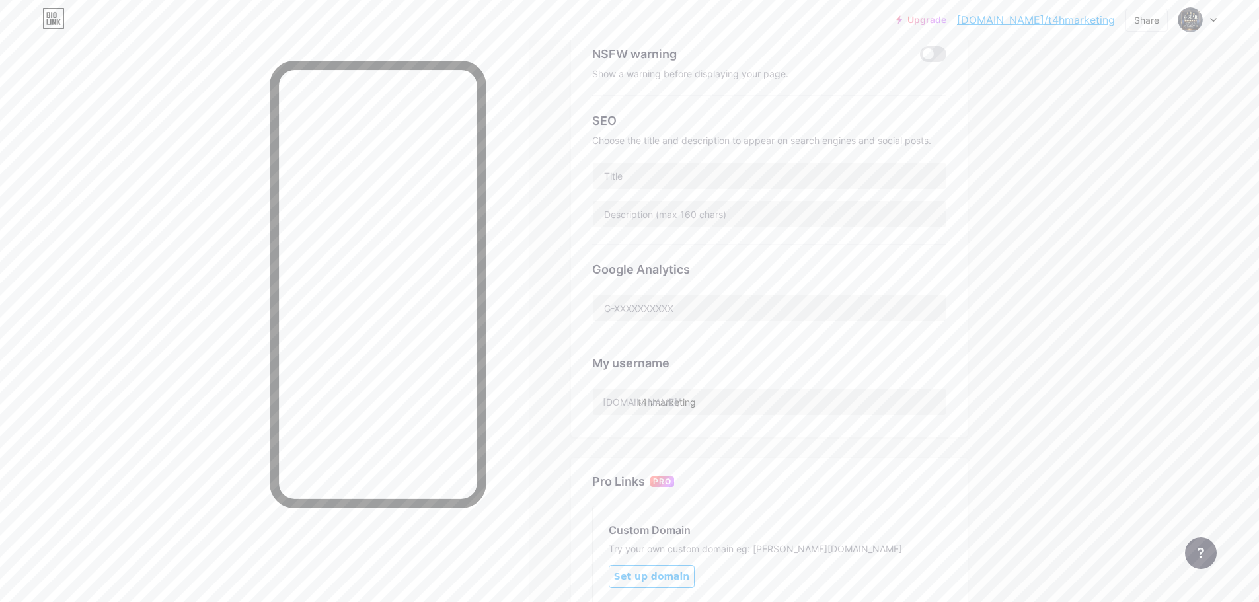
scroll to position [330, 0]
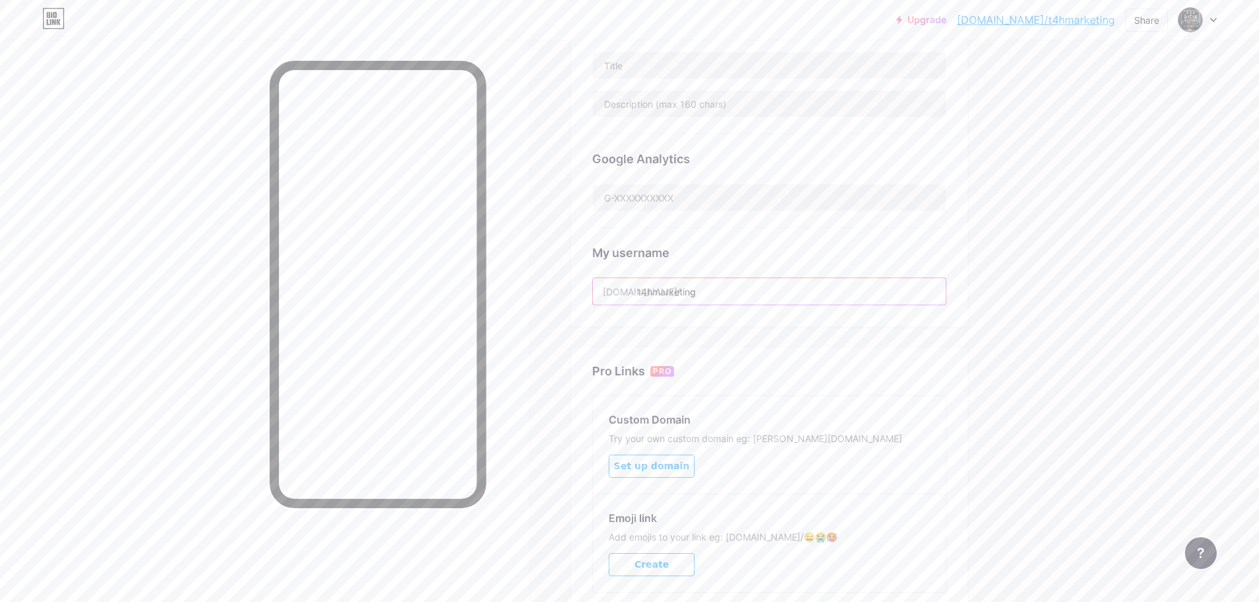
click at [708, 288] on input "t4hmarketing" at bounding box center [769, 291] width 353 height 26
drag, startPoint x: 712, startPoint y: 291, endPoint x: 689, endPoint y: 287, distance: 22.8
click at [641, 298] on input "t4hmarketing" at bounding box center [769, 291] width 353 height 26
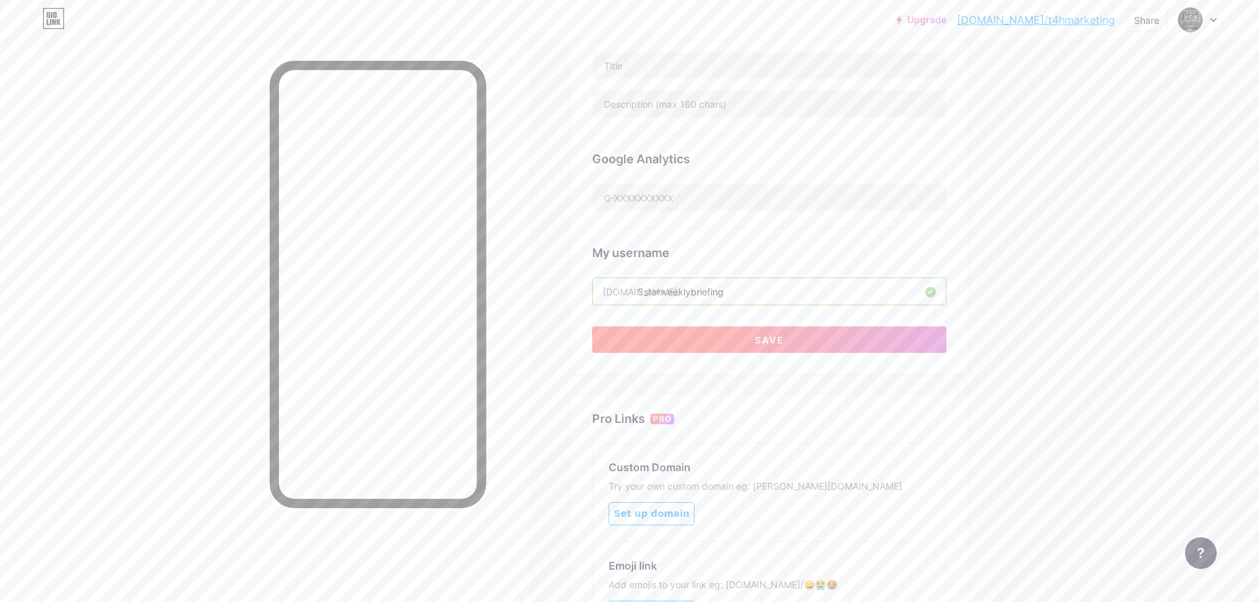
type input "5starweeklybriefing"
click at [749, 344] on button "Save" at bounding box center [769, 340] width 354 height 26
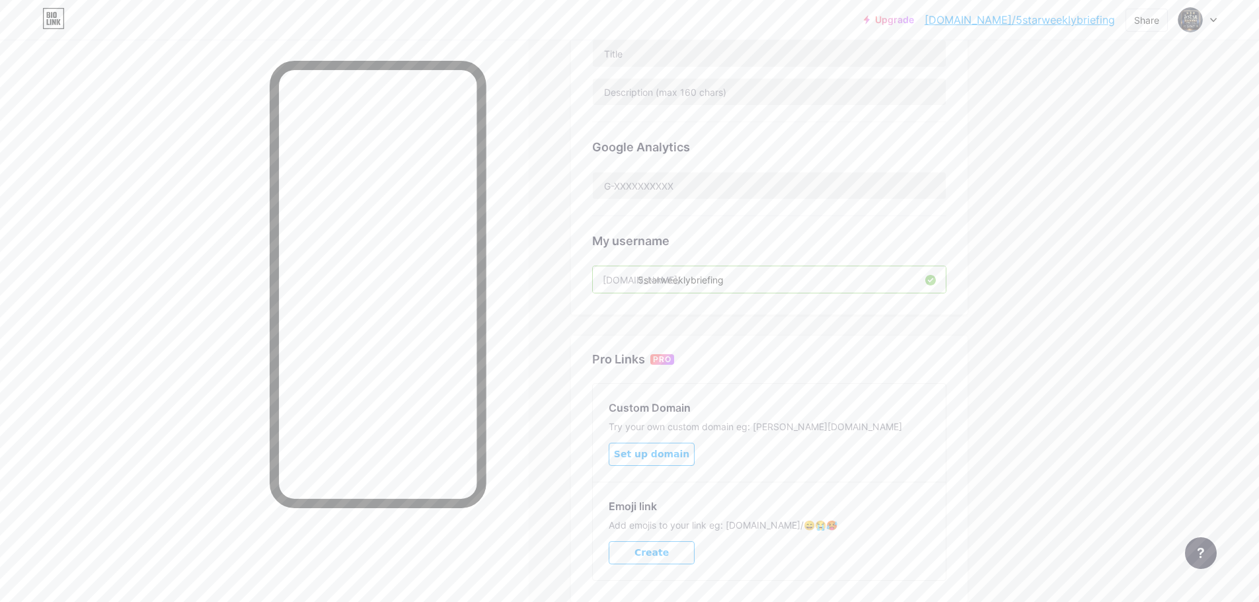
scroll to position [211, 0]
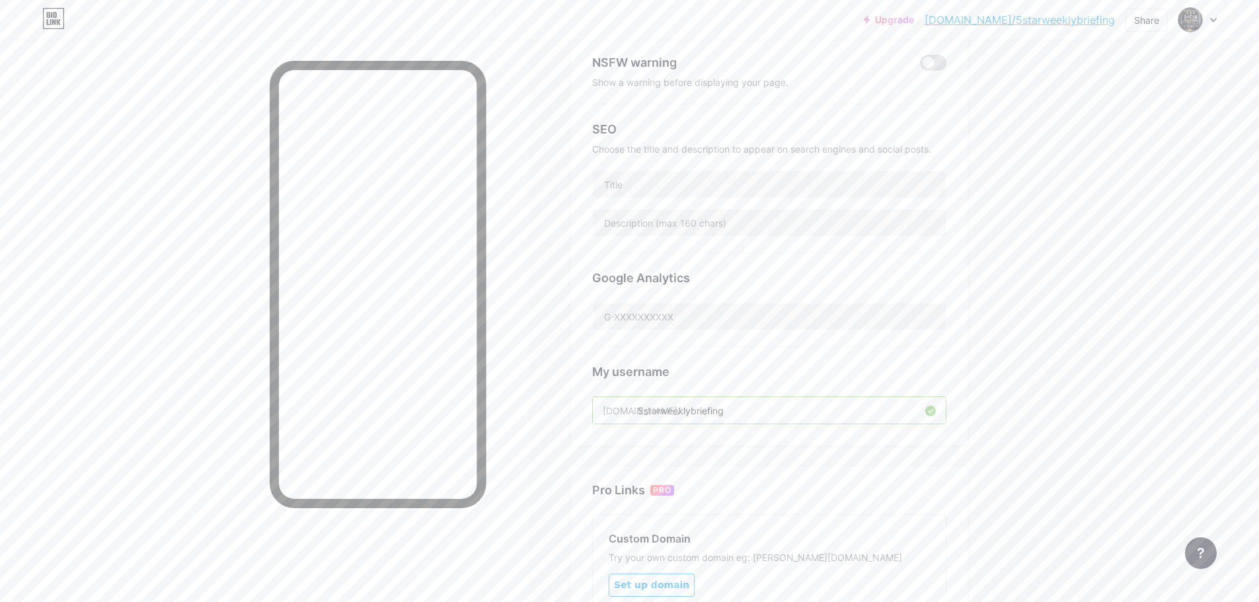
click at [767, 407] on input "5starweeklybriefing" at bounding box center [769, 410] width 353 height 26
click at [742, 420] on input "5starweeklybriefing" at bounding box center [769, 410] width 353 height 26
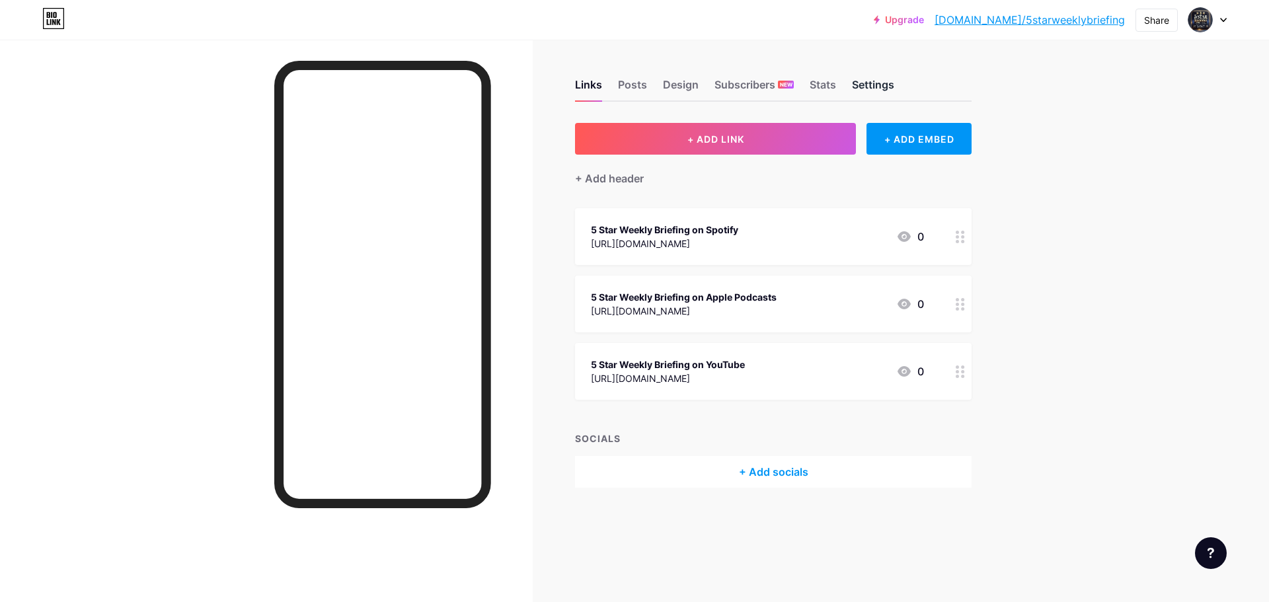
click at [870, 84] on div "Settings" at bounding box center [873, 89] width 42 height 24
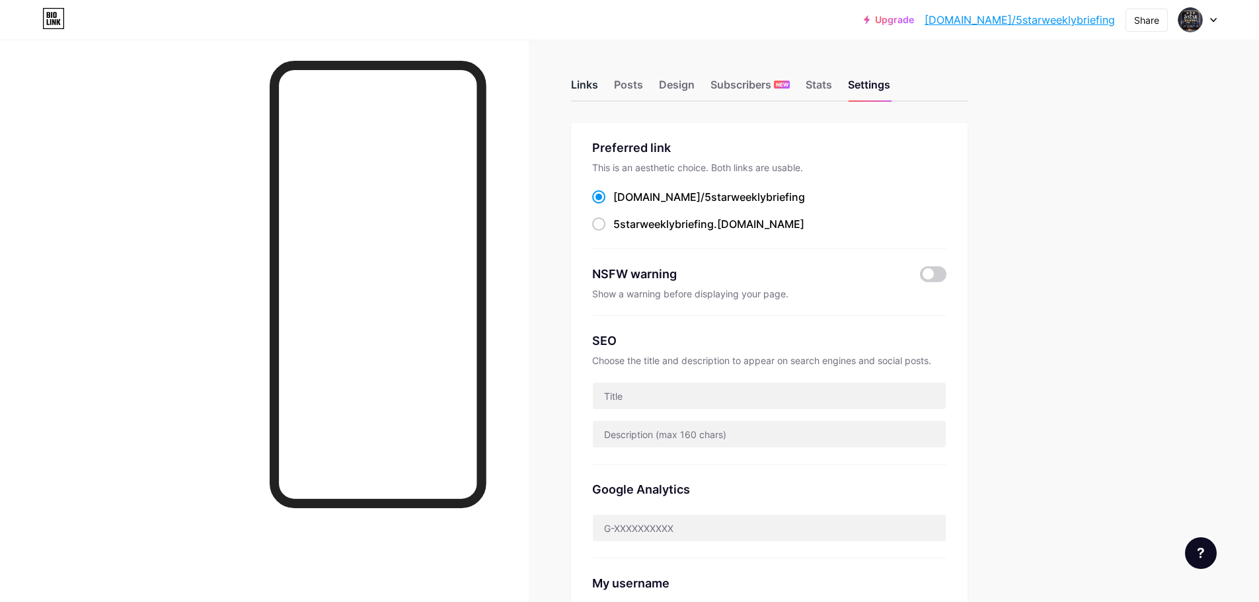
click at [592, 85] on div "Links" at bounding box center [584, 89] width 27 height 24
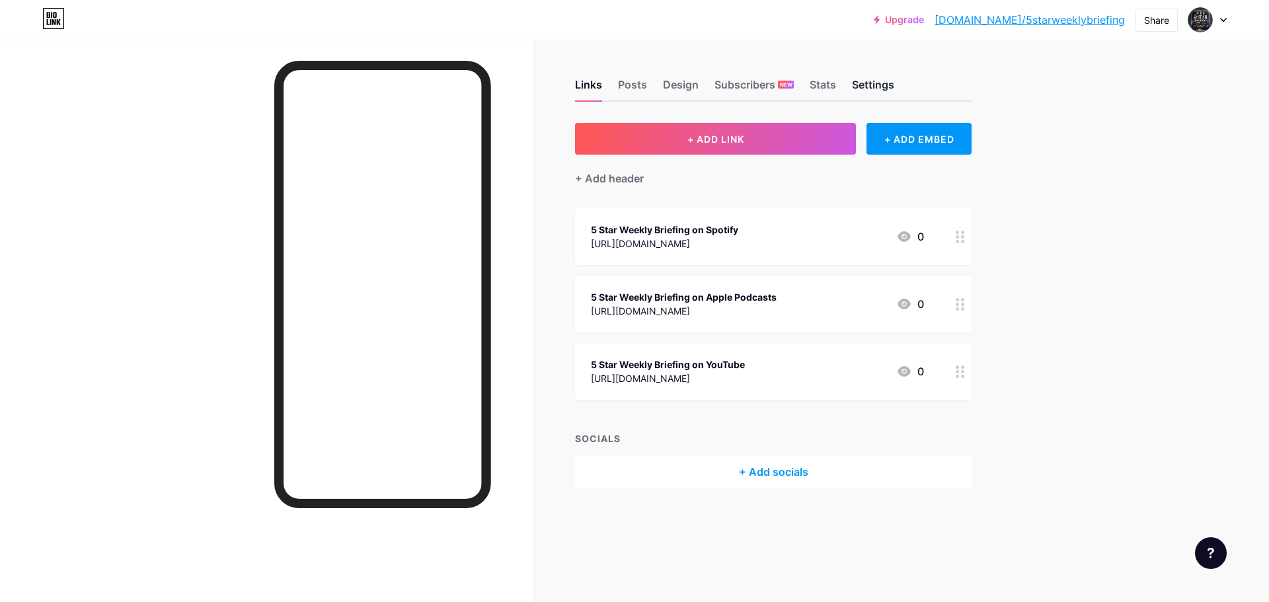
click at [882, 80] on div "Settings" at bounding box center [873, 89] width 42 height 24
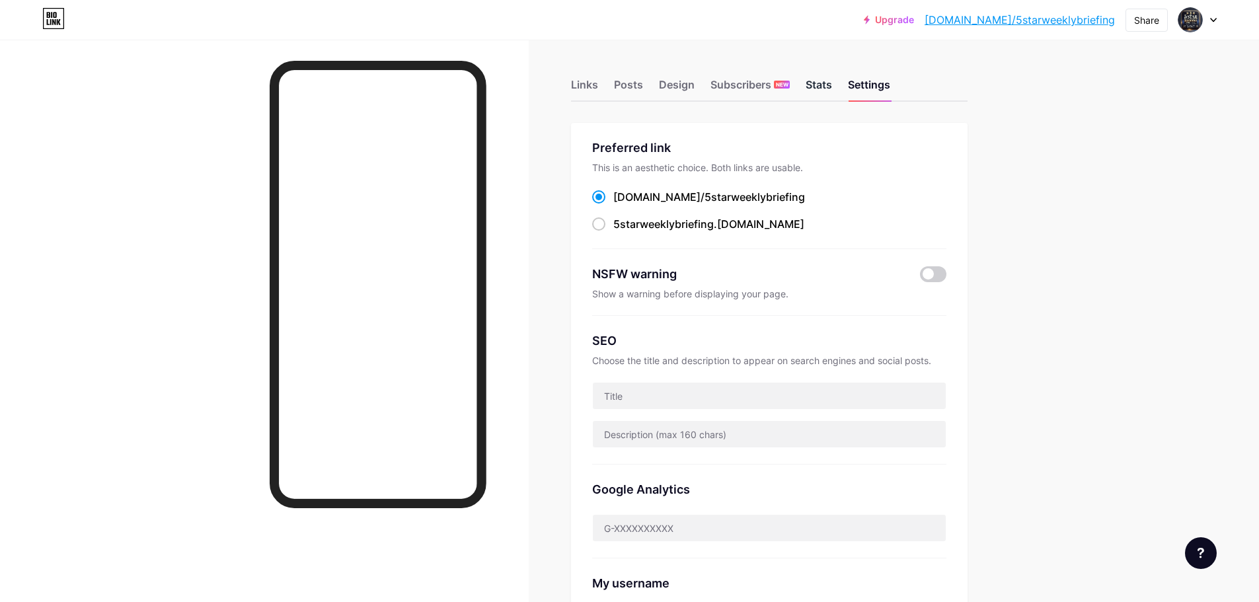
click at [818, 85] on div "Stats" at bounding box center [819, 89] width 26 height 24
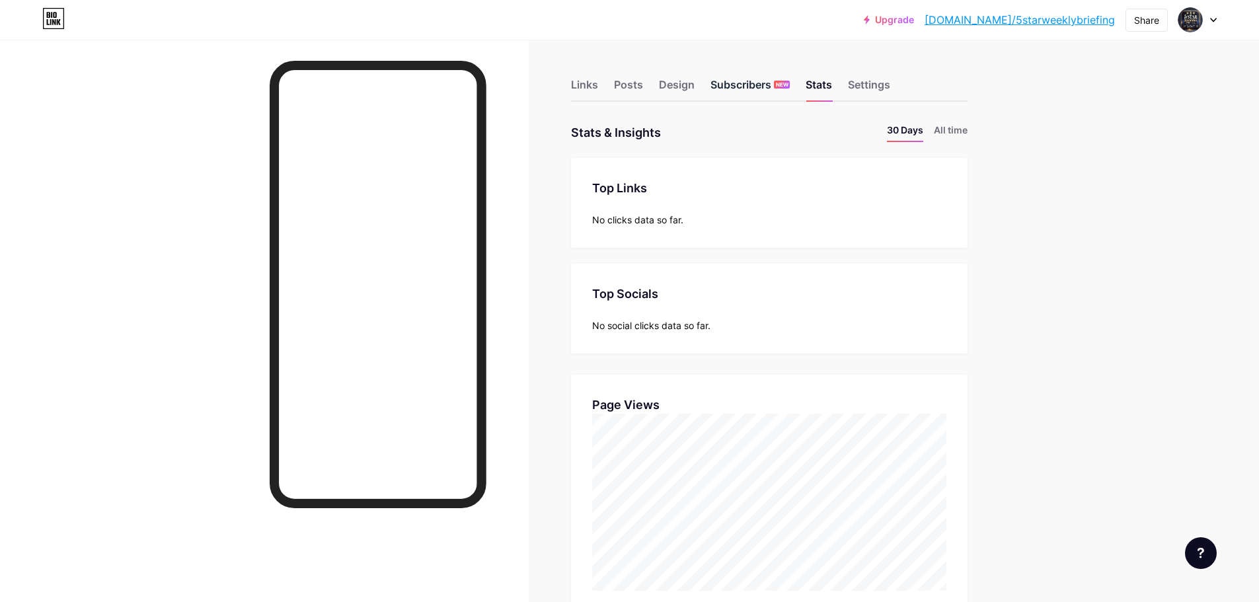
scroll to position [602, 1259]
click at [757, 87] on div "Subscribers NEW" at bounding box center [750, 89] width 79 height 24
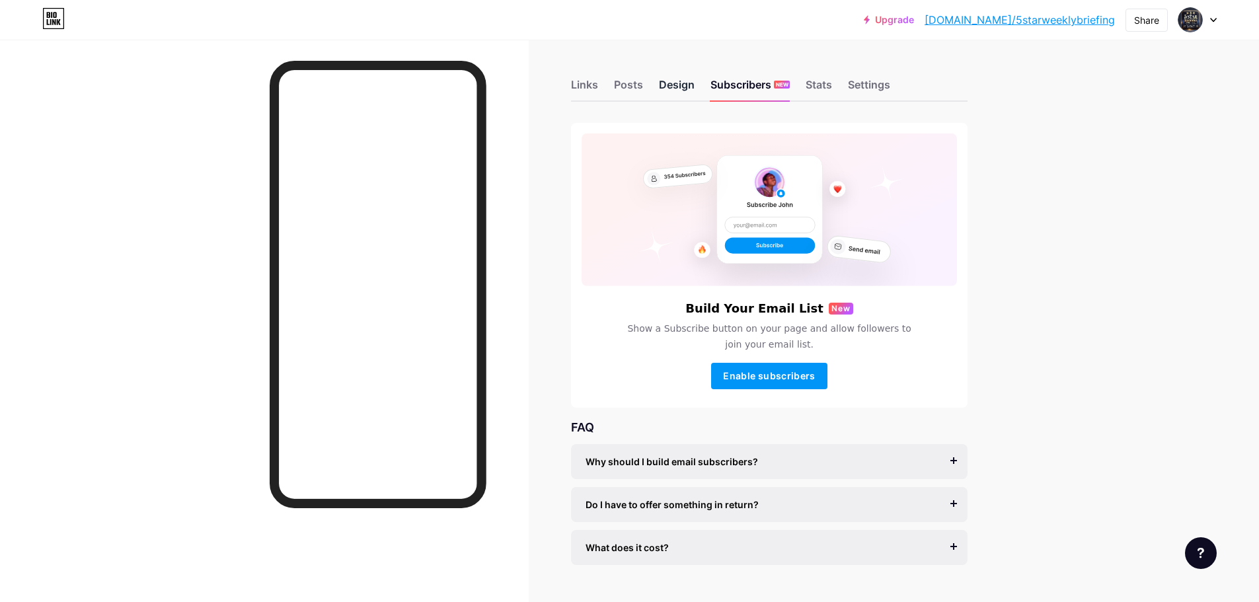
click at [680, 89] on div "Design" at bounding box center [677, 89] width 36 height 24
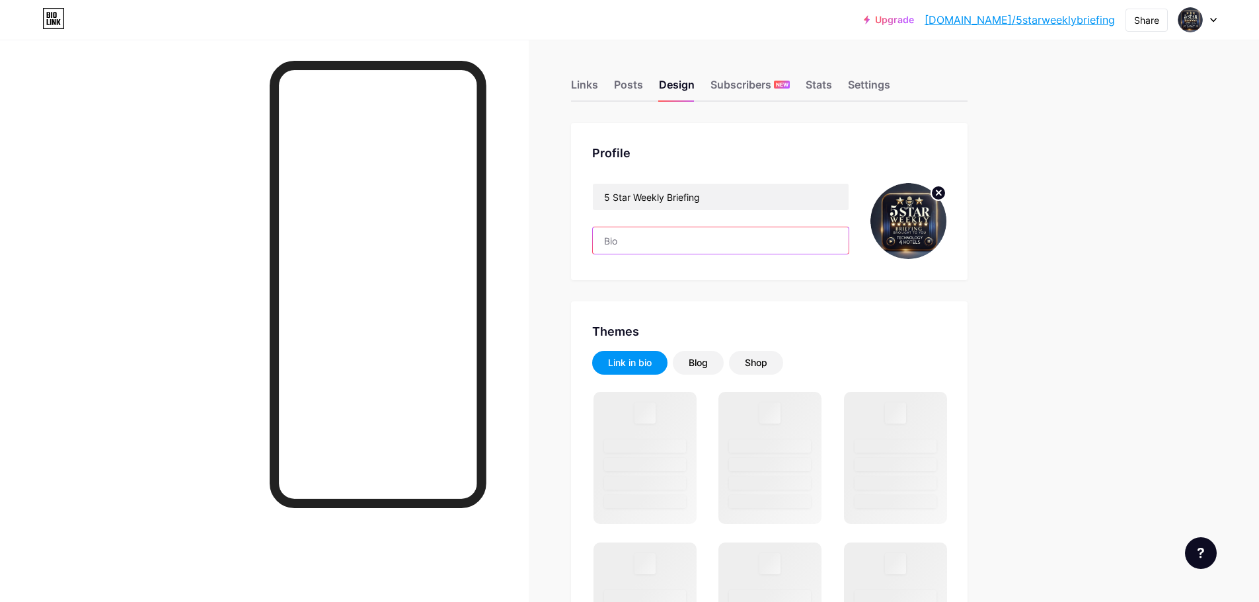
click at [636, 250] on input "text" at bounding box center [721, 240] width 256 height 26
paste input "Weekly briefing on the hotel industry’s key trends and developments."
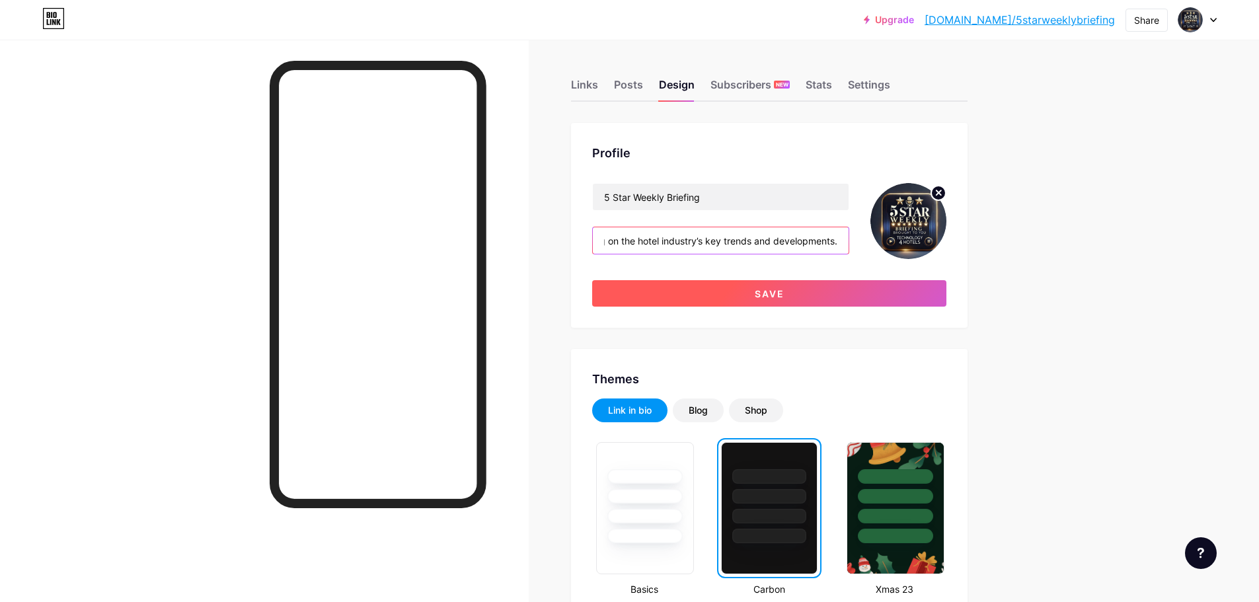
type input "Weekly briefing on the hotel industry’s key trends and developments."
click at [851, 295] on button "Save" at bounding box center [769, 293] width 354 height 26
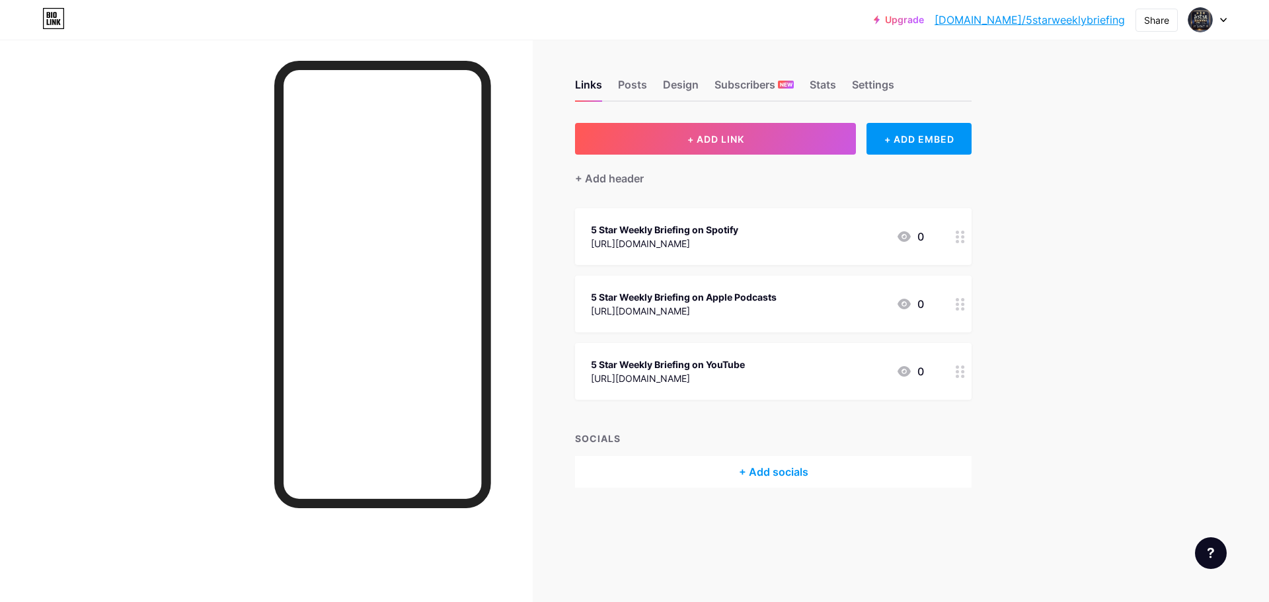
click at [1219, 18] on div at bounding box center [1207, 20] width 38 height 24
click at [1151, 151] on link "Account settings" at bounding box center [1144, 150] width 164 height 36
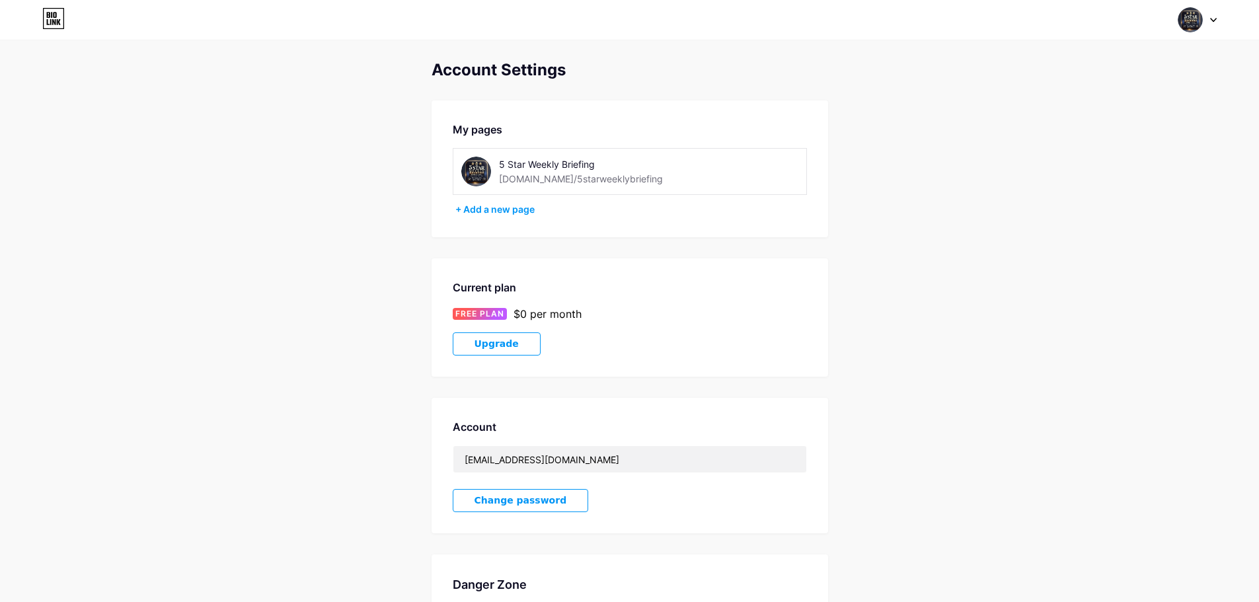
click at [1185, 22] on img at bounding box center [1190, 19] width 25 height 25
click at [1140, 87] on div "[DOMAIN_NAME]/5starweeklybriefing" at bounding box center [1142, 92] width 102 height 11
click at [1210, 21] on div at bounding box center [1197, 20] width 38 height 24
click at [1165, 148] on link "Dashboard" at bounding box center [1134, 150] width 164 height 36
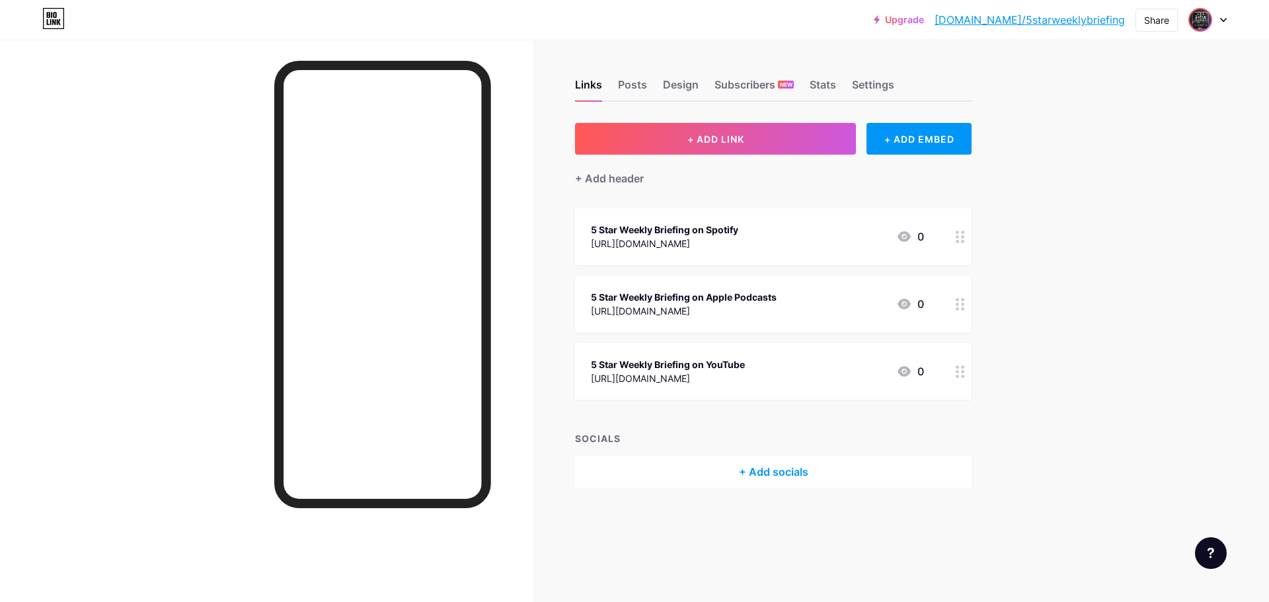
click at [1207, 17] on img at bounding box center [1200, 19] width 21 height 21
click at [1143, 147] on link "Account settings" at bounding box center [1144, 150] width 164 height 36
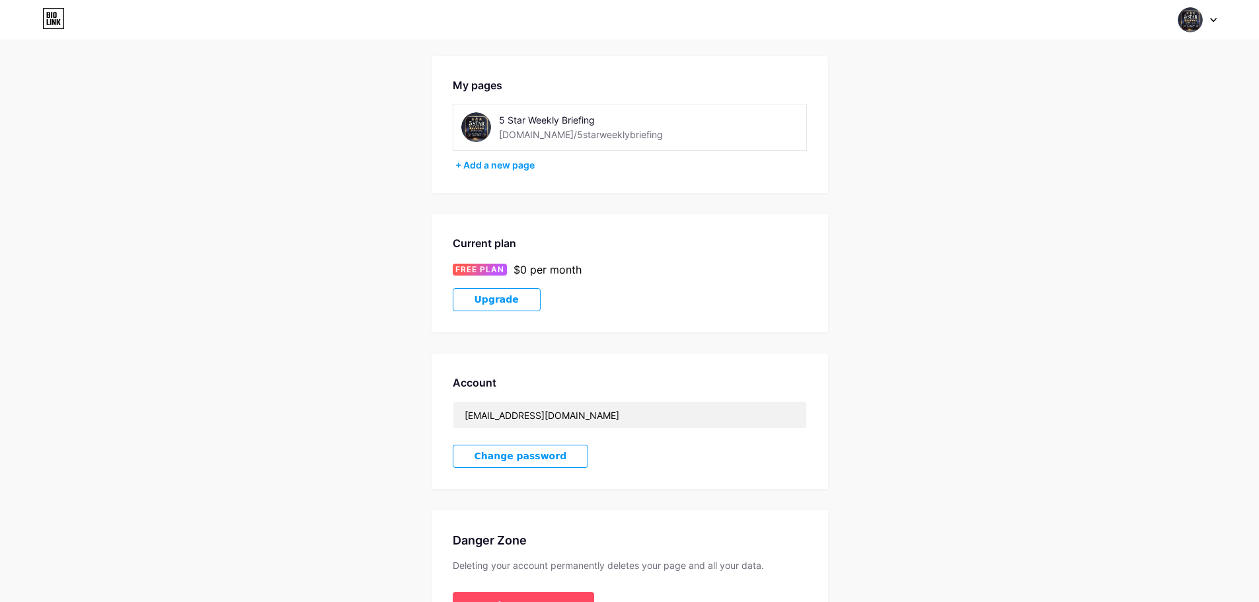
scroll to position [135, 0]
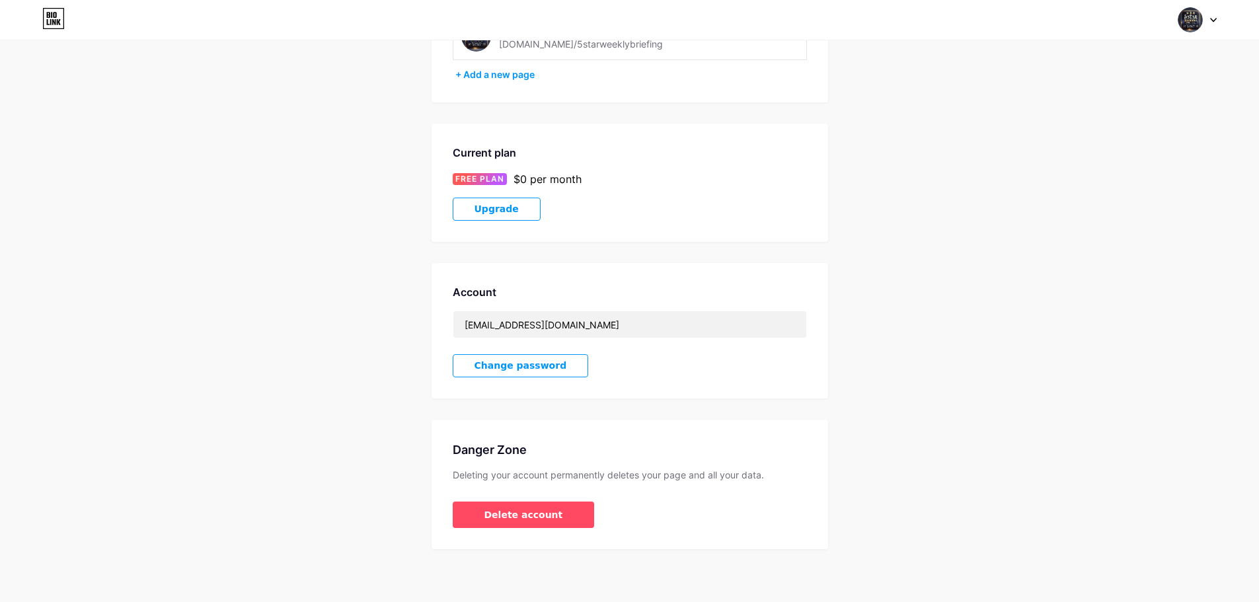
click at [529, 360] on span "Change password" at bounding box center [521, 365] width 93 height 11
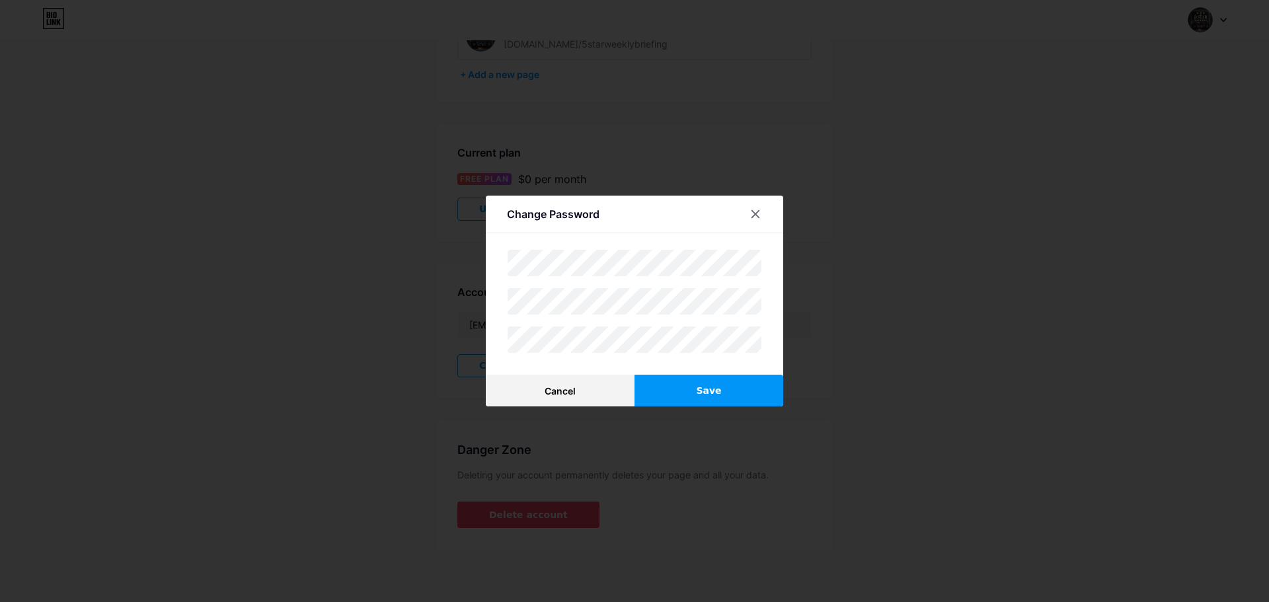
click at [712, 247] on div "Change Password Cancel Save" at bounding box center [634, 301] width 297 height 211
click at [508, 288] on div at bounding box center [508, 288] width 0 height 0
click at [689, 279] on div "Cancel Save" at bounding box center [634, 301] width 255 height 104
click at [763, 335] on div "Change Password Cancel Save" at bounding box center [634, 301] width 297 height 211
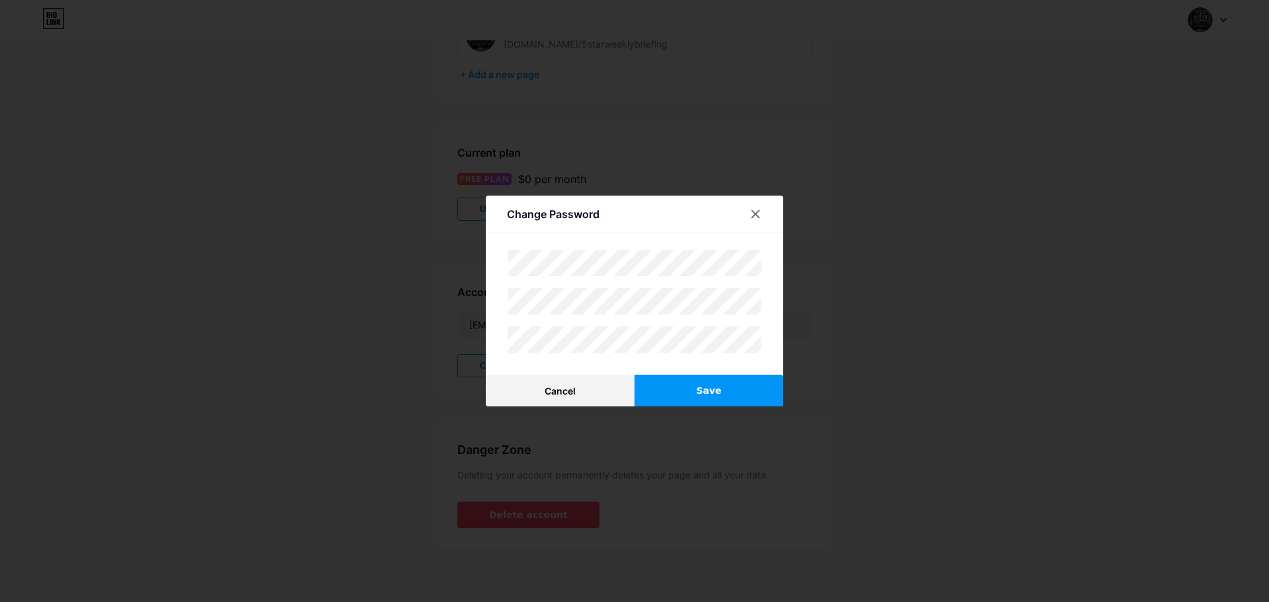
click at [678, 402] on button "Save" at bounding box center [708, 391] width 149 height 32
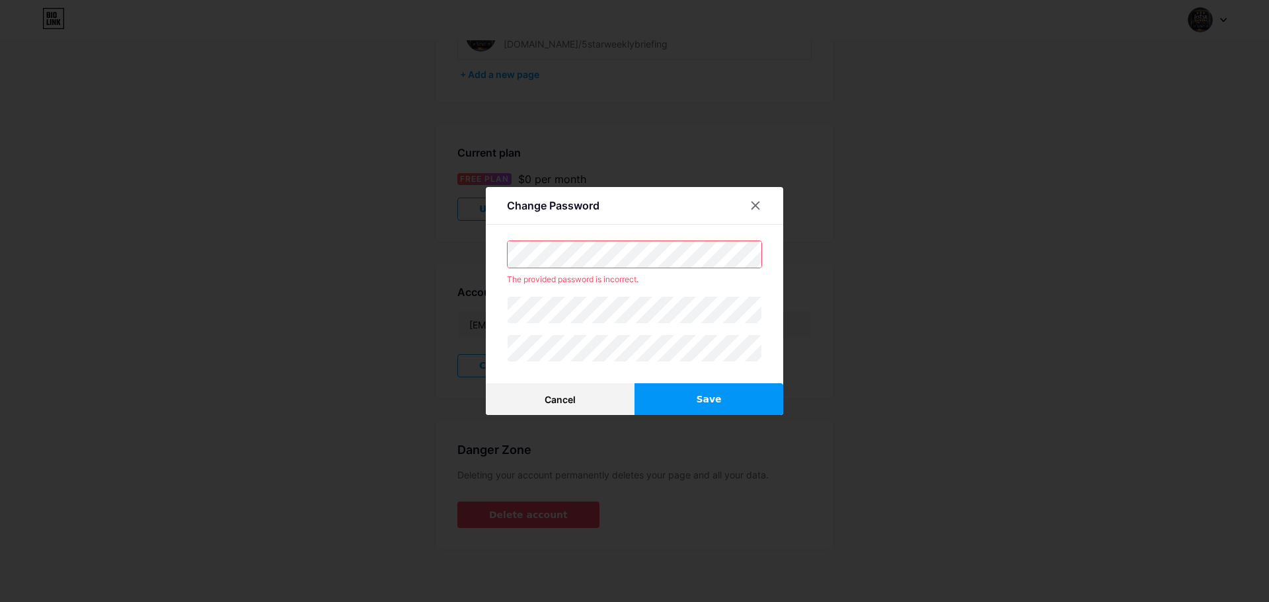
click at [663, 267] on body "Switch accounts 5 Star Weekly Briefing [DOMAIN_NAME]/5starweeklybriefing + Add …" at bounding box center [634, 233] width 1269 height 737
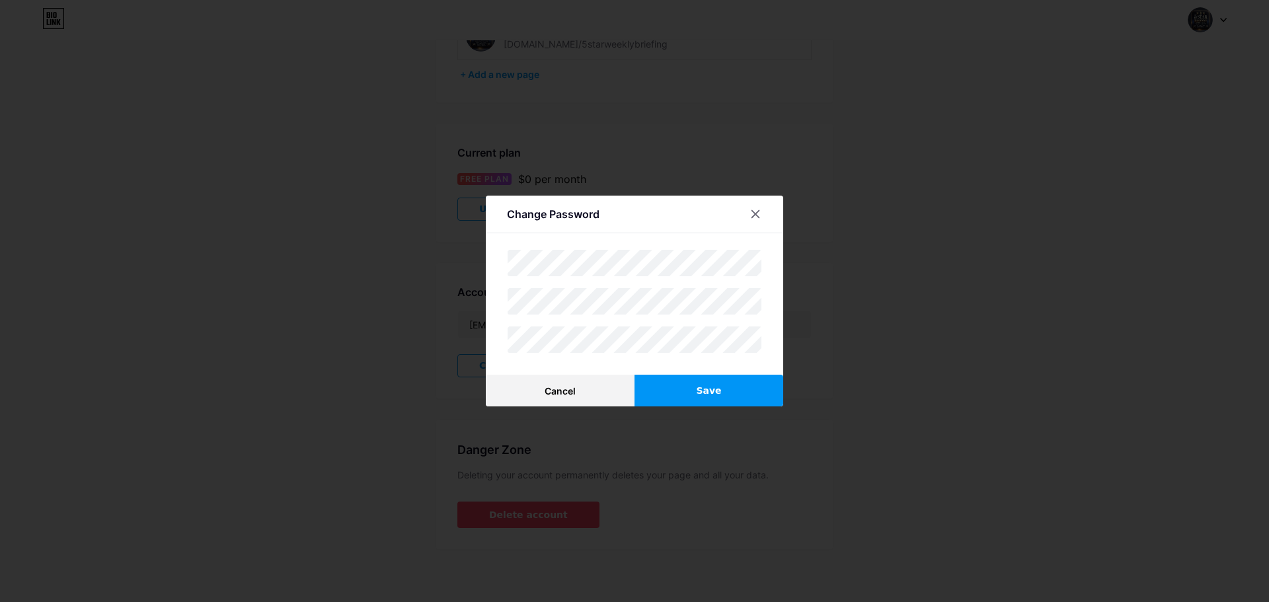
click at [674, 383] on button "Save" at bounding box center [708, 391] width 149 height 32
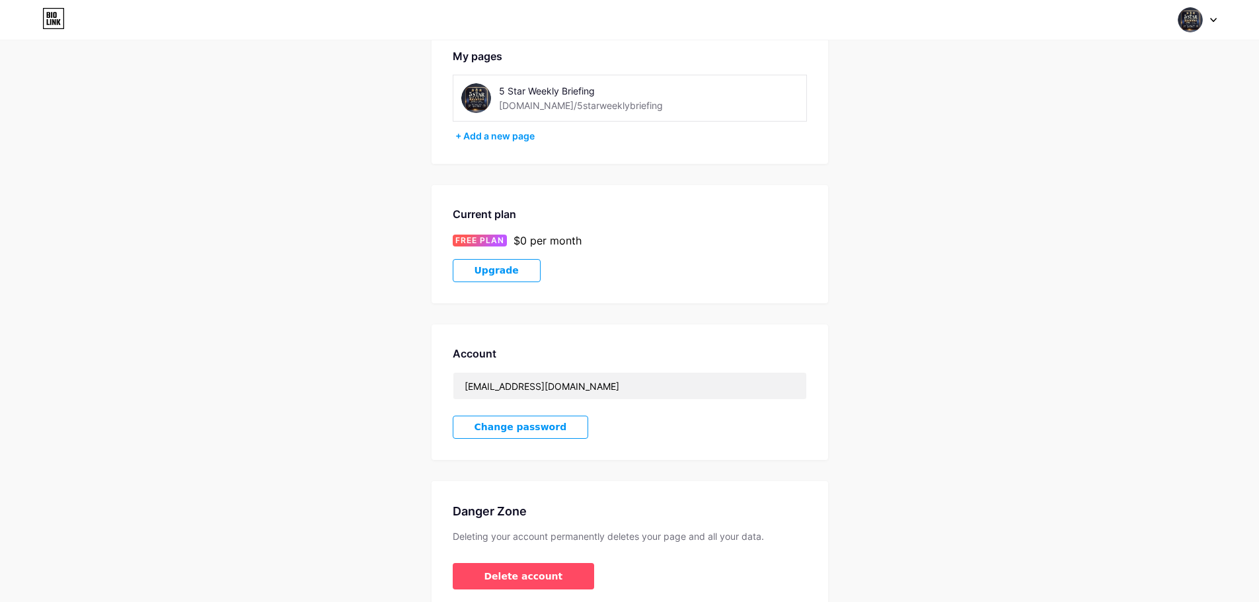
scroll to position [0, 0]
